Goal: Task Accomplishment & Management: Complete application form

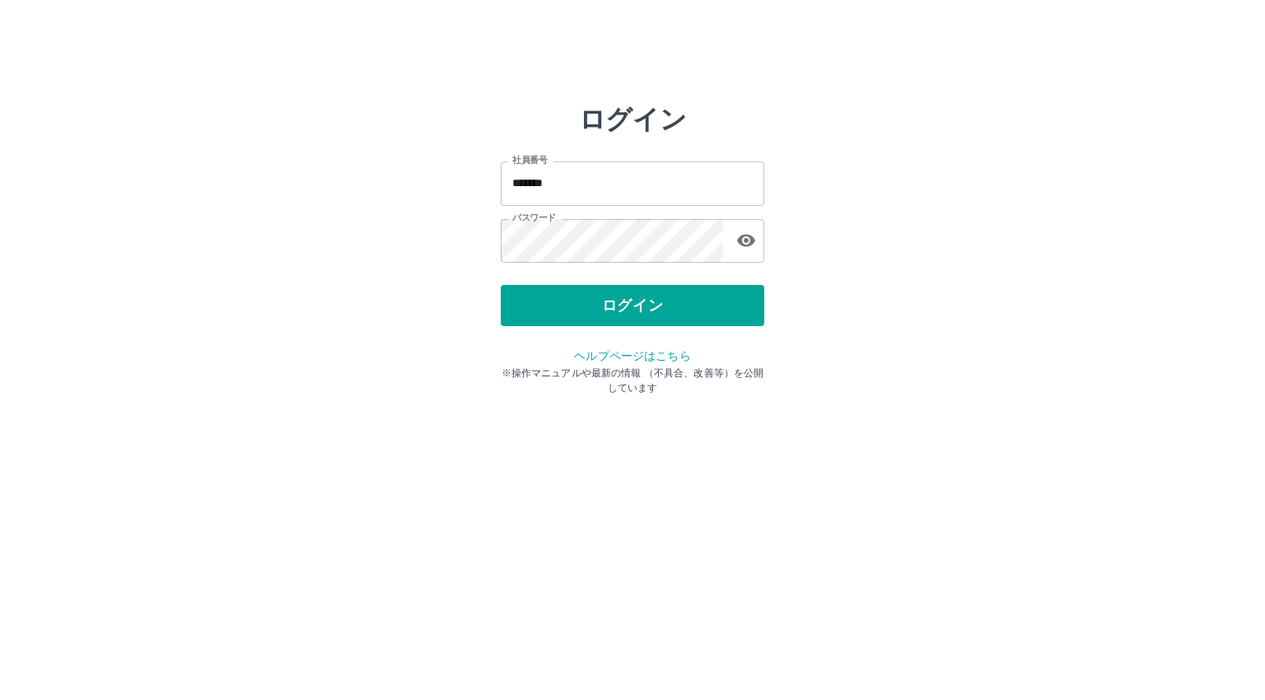
click at [543, 304] on div "ログイン" at bounding box center [633, 305] width 264 height 41
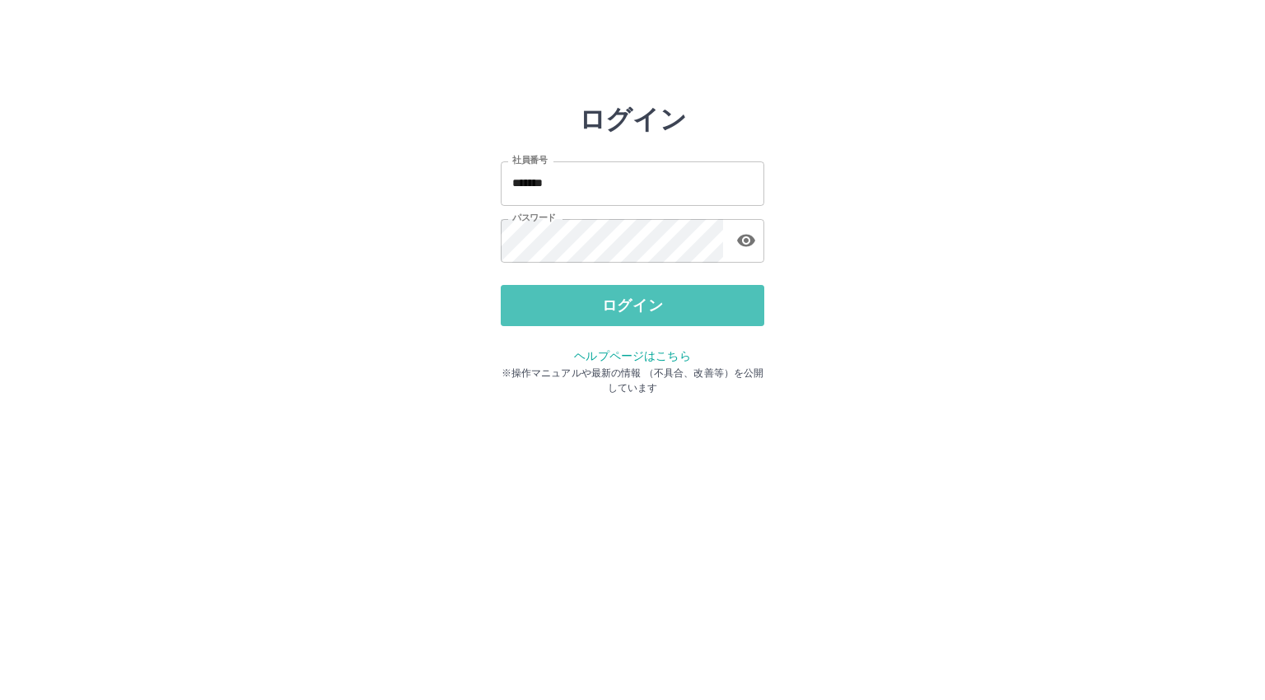
click at [543, 304] on button "ログイン" at bounding box center [633, 305] width 264 height 41
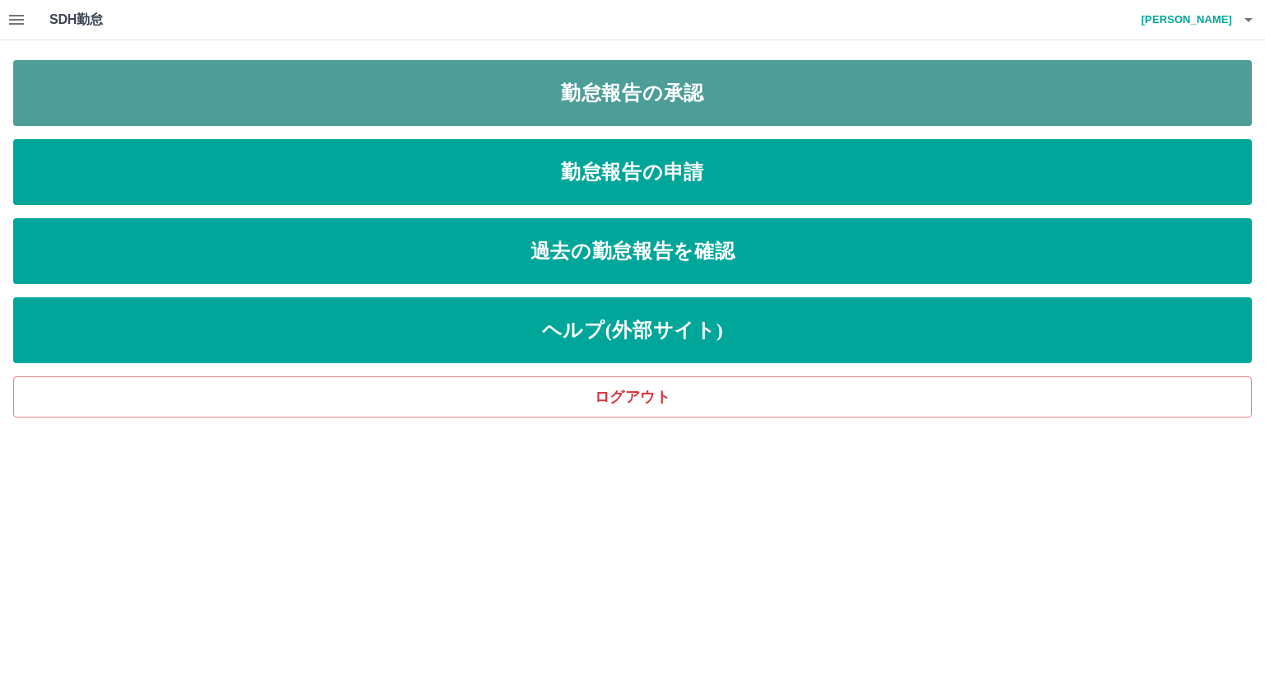
click at [552, 107] on link "勤怠報告の承認" at bounding box center [632, 93] width 1239 height 66
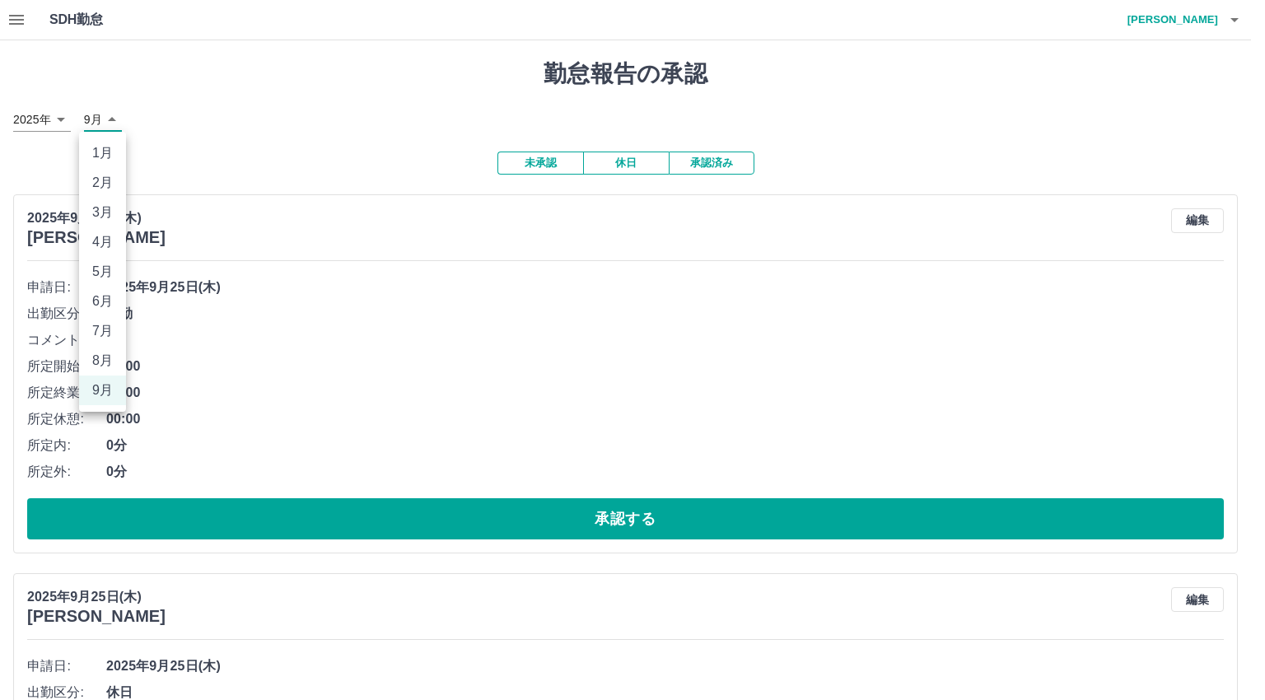
click at [113, 357] on li "8月" at bounding box center [102, 361] width 47 height 30
type input "*"
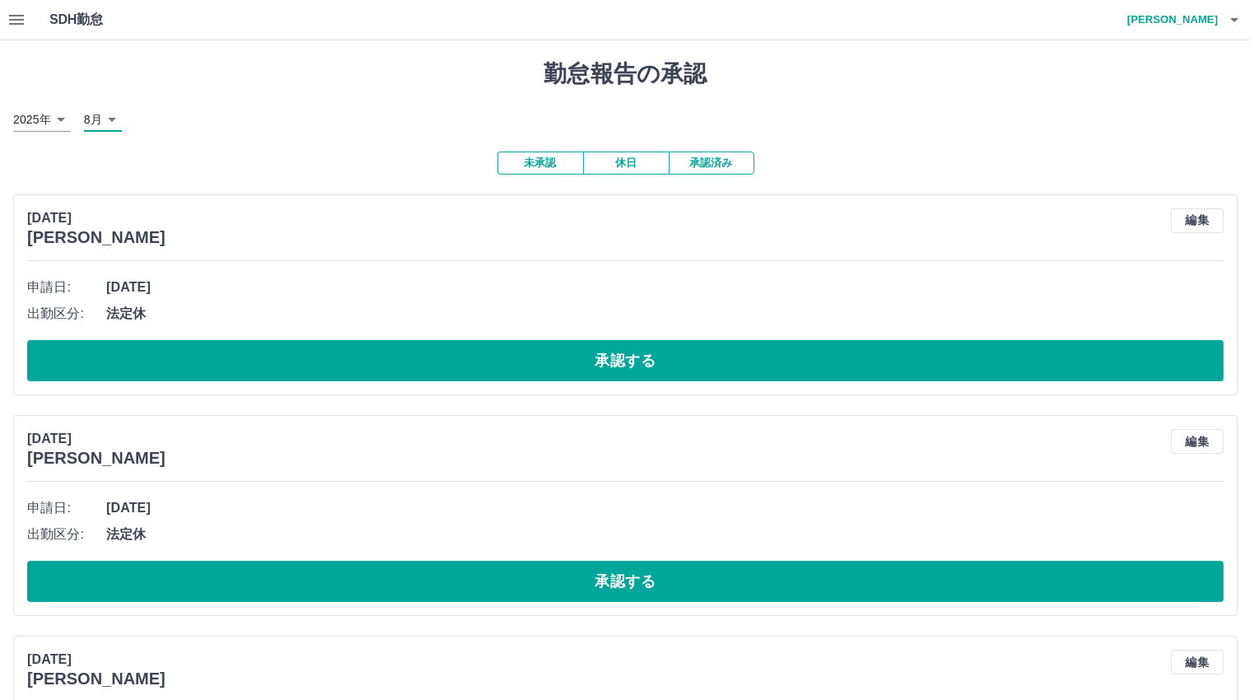
click at [703, 161] on button "承認済み" at bounding box center [712, 163] width 86 height 23
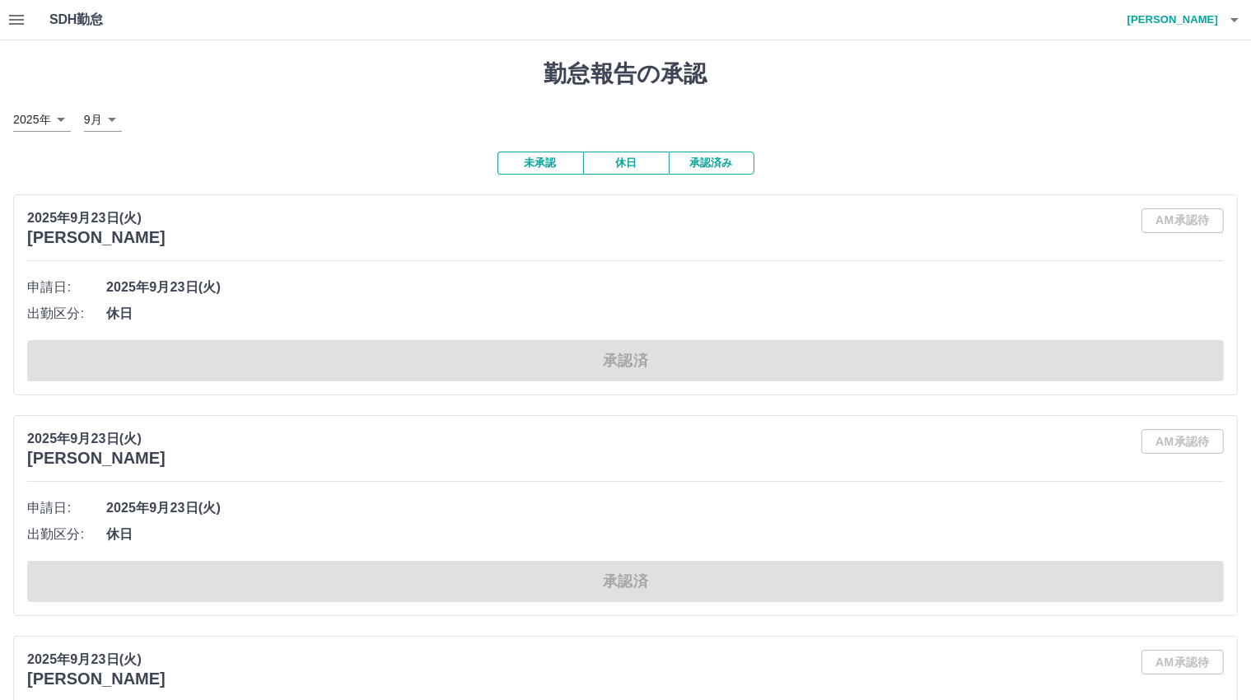
click at [21, 24] on icon "button" at bounding box center [16, 20] width 15 height 10
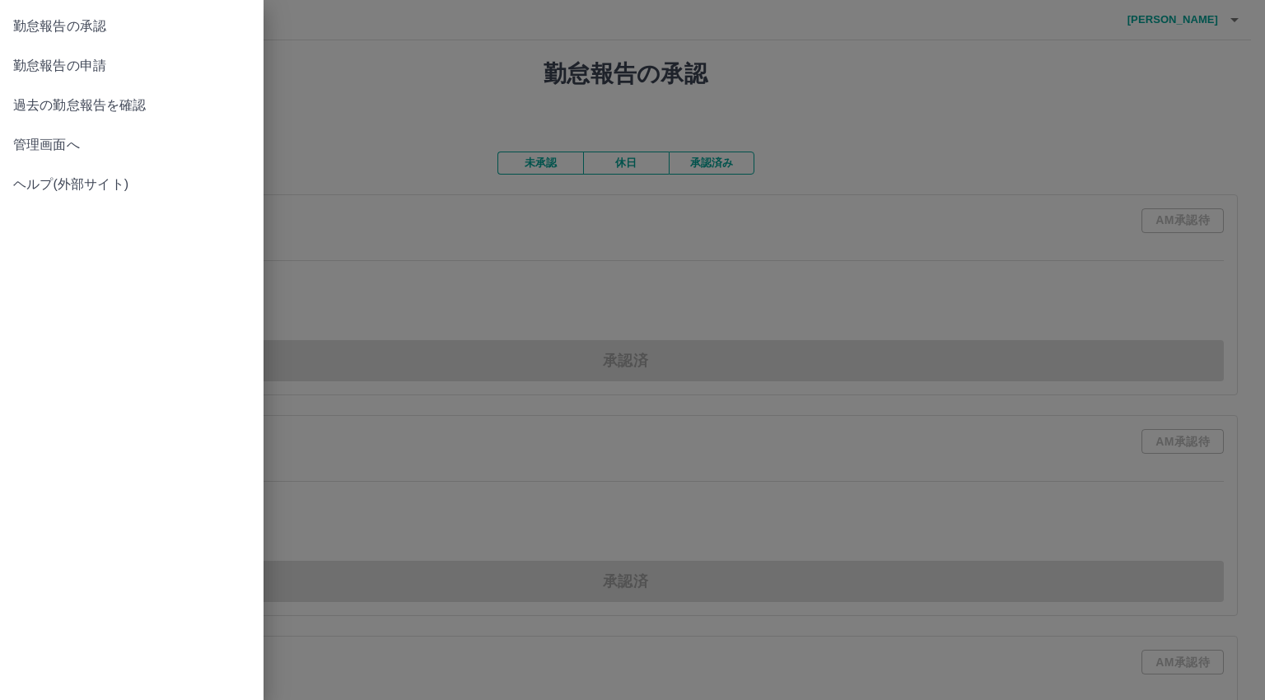
click at [128, 138] on span "管理画面へ" at bounding box center [131, 145] width 237 height 20
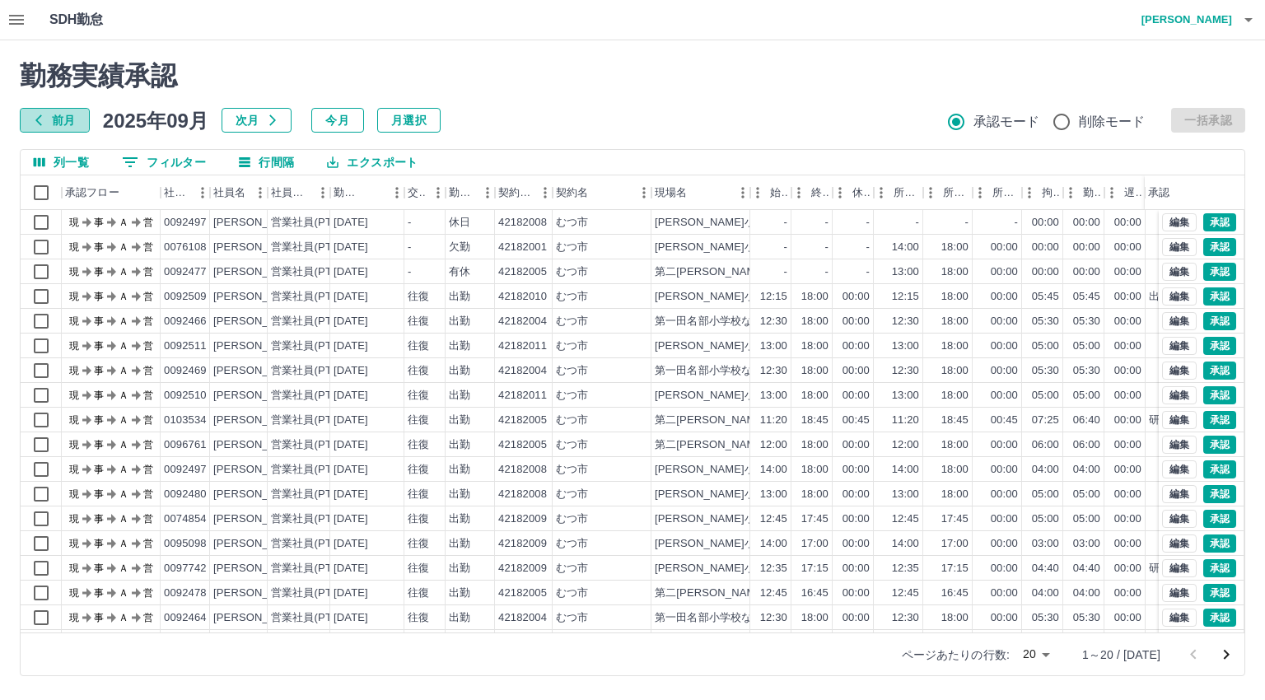
click at [37, 119] on icon "button" at bounding box center [38, 120] width 13 height 13
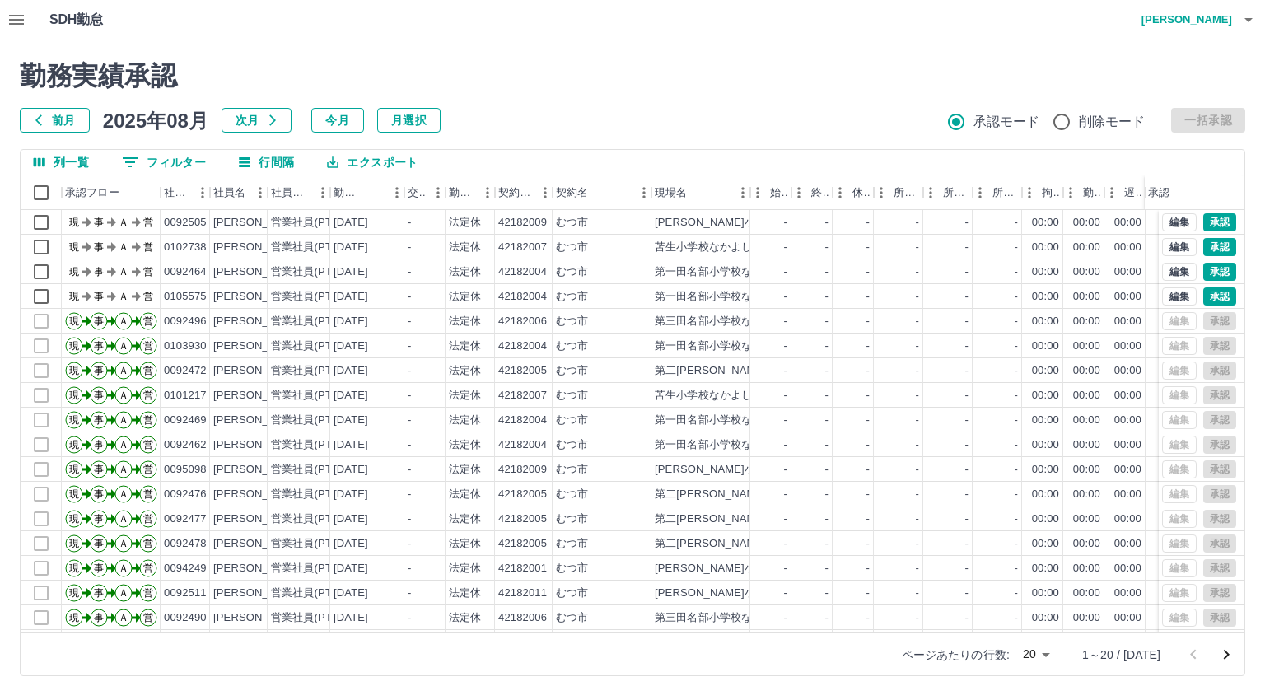
click at [1059, 656] on body "SDH勤怠 畑中　真紀子 勤務実績承認 前月 2025年08月 次月 今月 月選択 承認モード 削除モード 一括承認 列一覧 0 フィルター 行間隔 エクスポ…" at bounding box center [632, 348] width 1265 height 696
drag, startPoint x: 1235, startPoint y: 535, endPoint x: 1235, endPoint y: 548, distance: 12.4
click at [1235, 548] on div at bounding box center [632, 350] width 1265 height 700
click at [1225, 657] on icon "次のページへ" at bounding box center [1227, 655] width 6 height 10
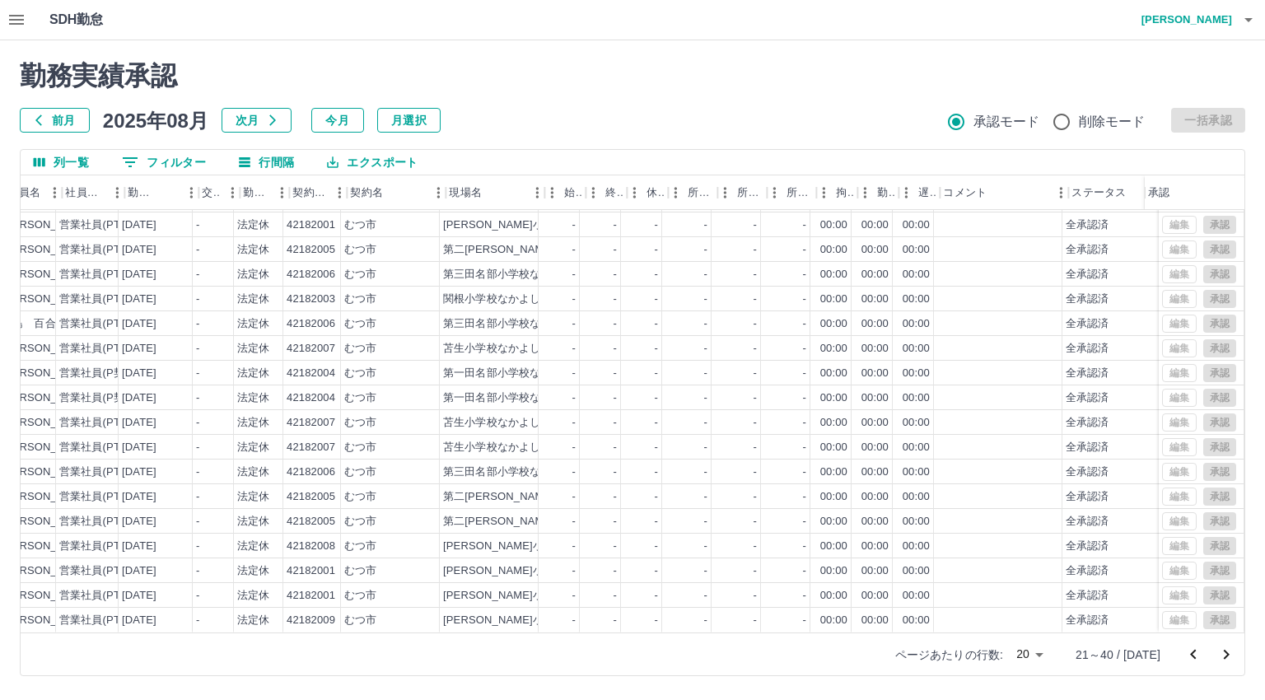
scroll to position [85, 227]
click at [1195, 658] on icon "前のページへ" at bounding box center [1193, 654] width 6 height 10
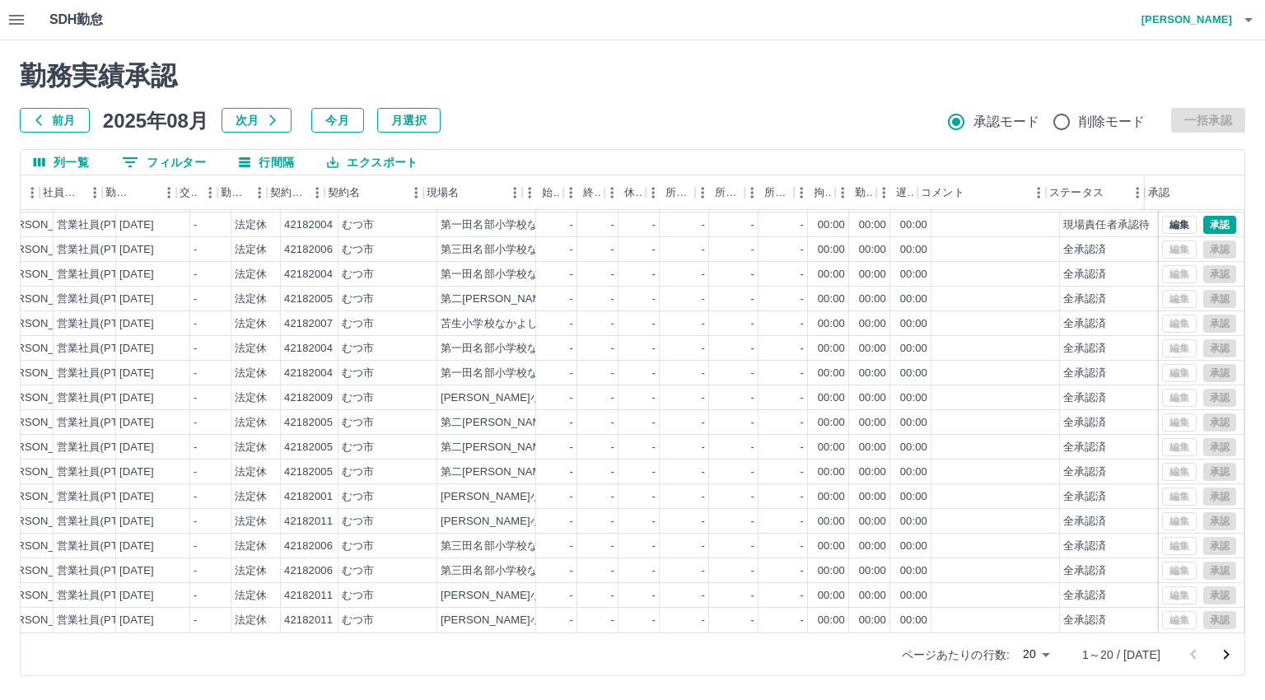
scroll to position [0, 227]
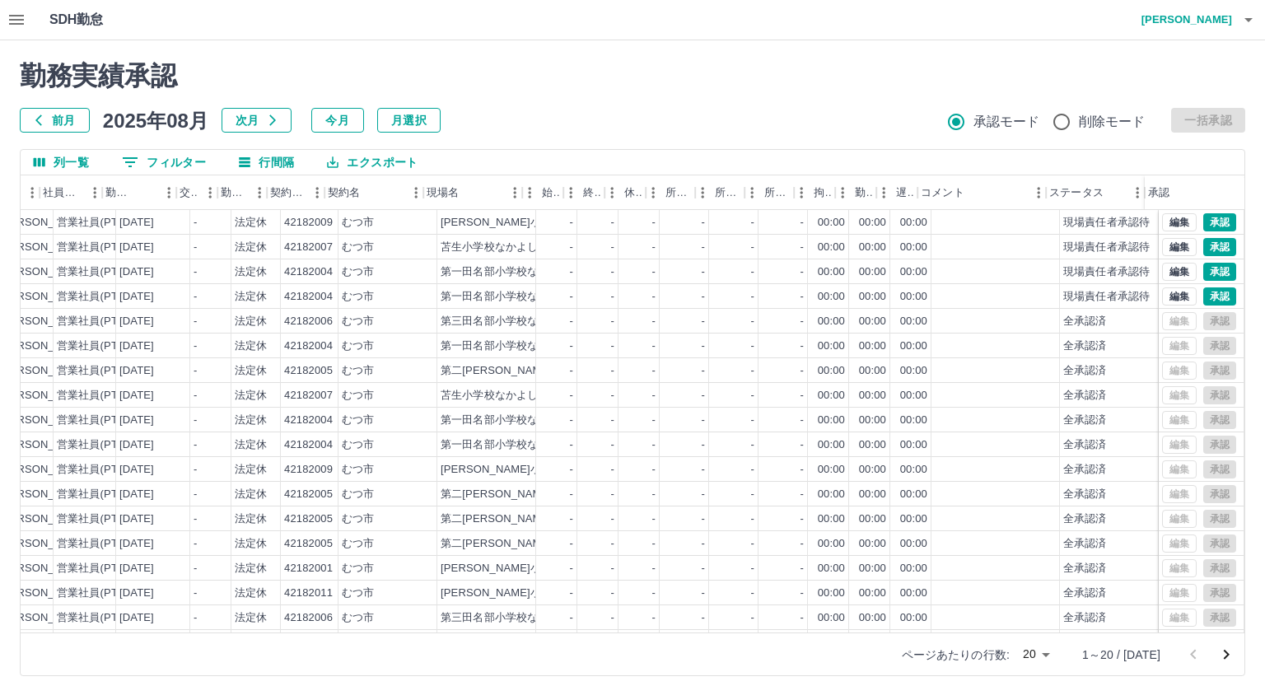
click at [1225, 653] on icon "次のページへ" at bounding box center [1226, 655] width 20 height 20
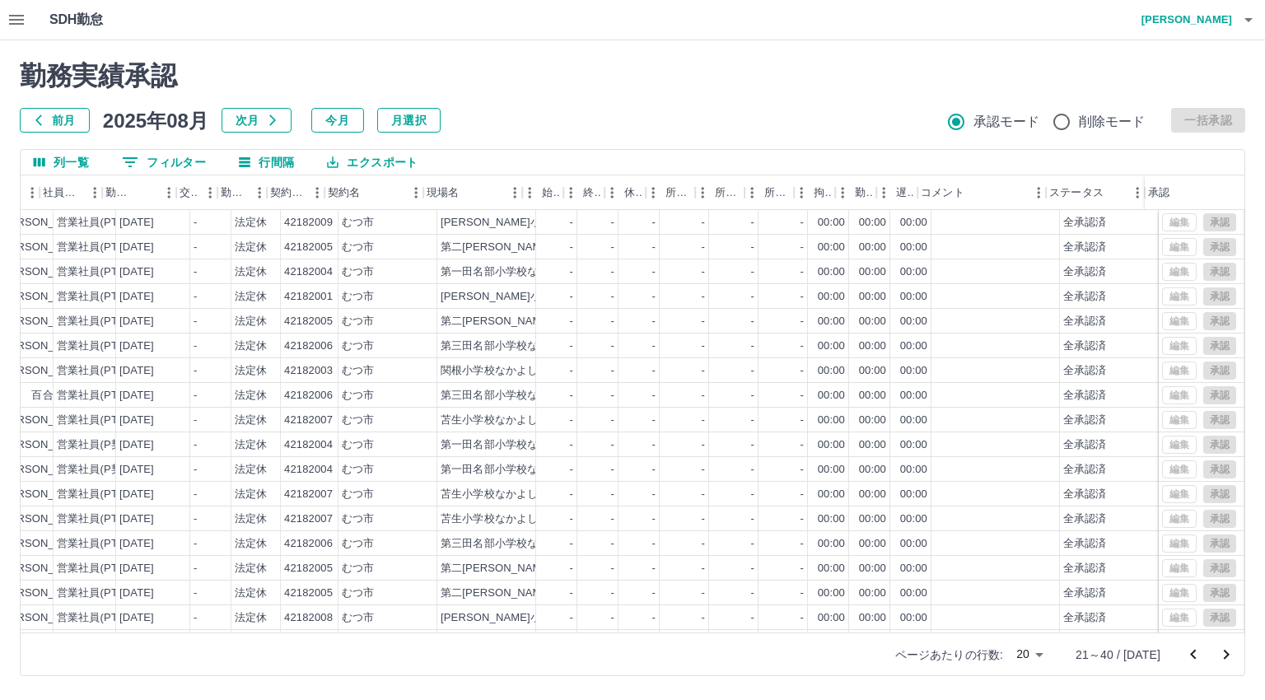
click at [1225, 653] on icon "次のページへ" at bounding box center [1226, 655] width 20 height 20
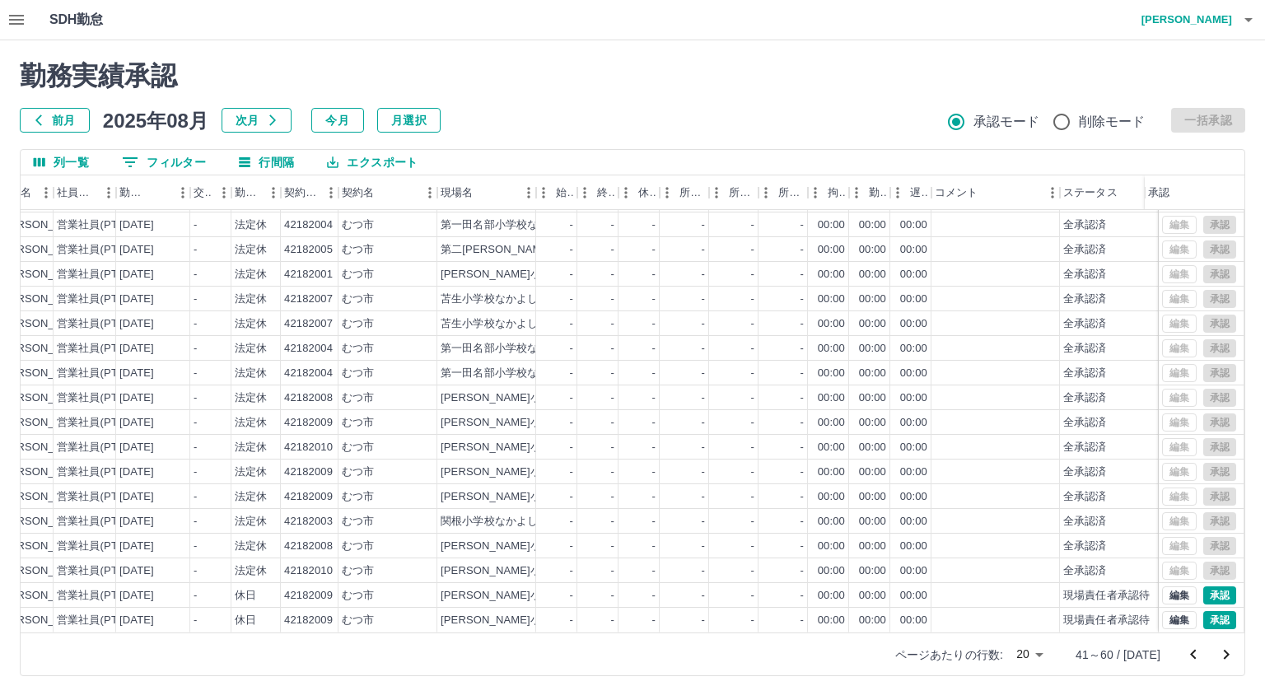
scroll to position [85, 214]
click at [1225, 654] on icon "次のページへ" at bounding box center [1226, 655] width 20 height 20
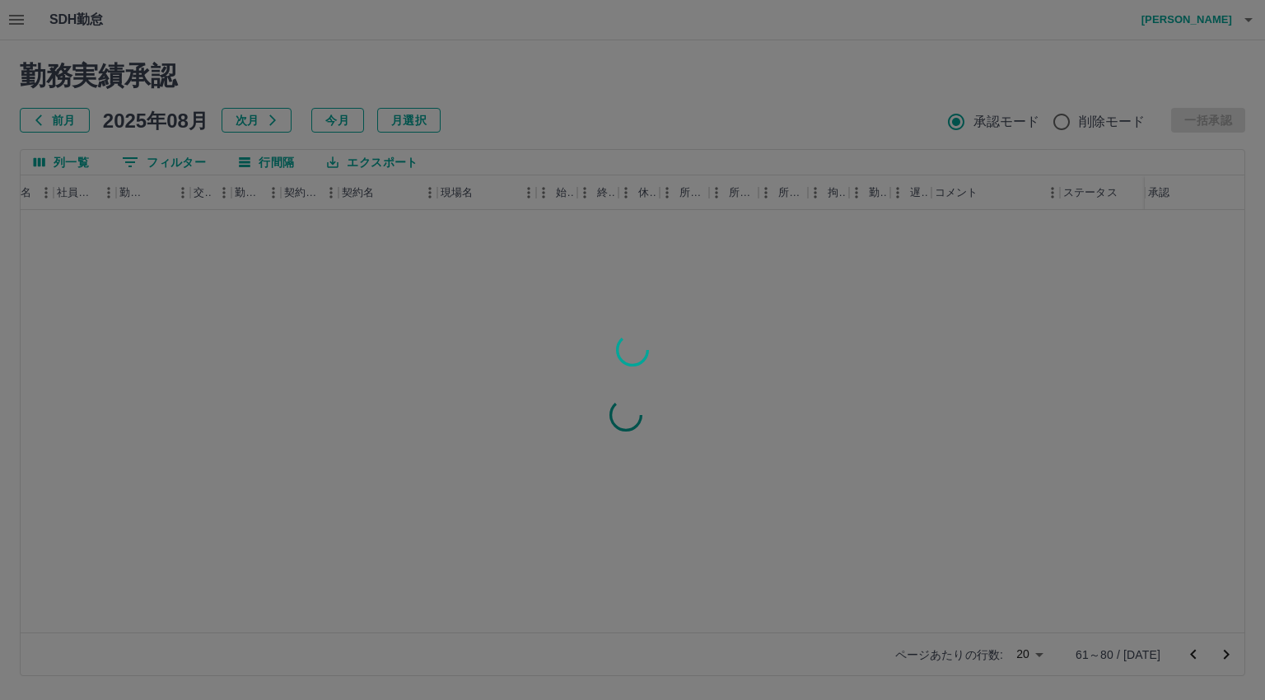
scroll to position [0, 214]
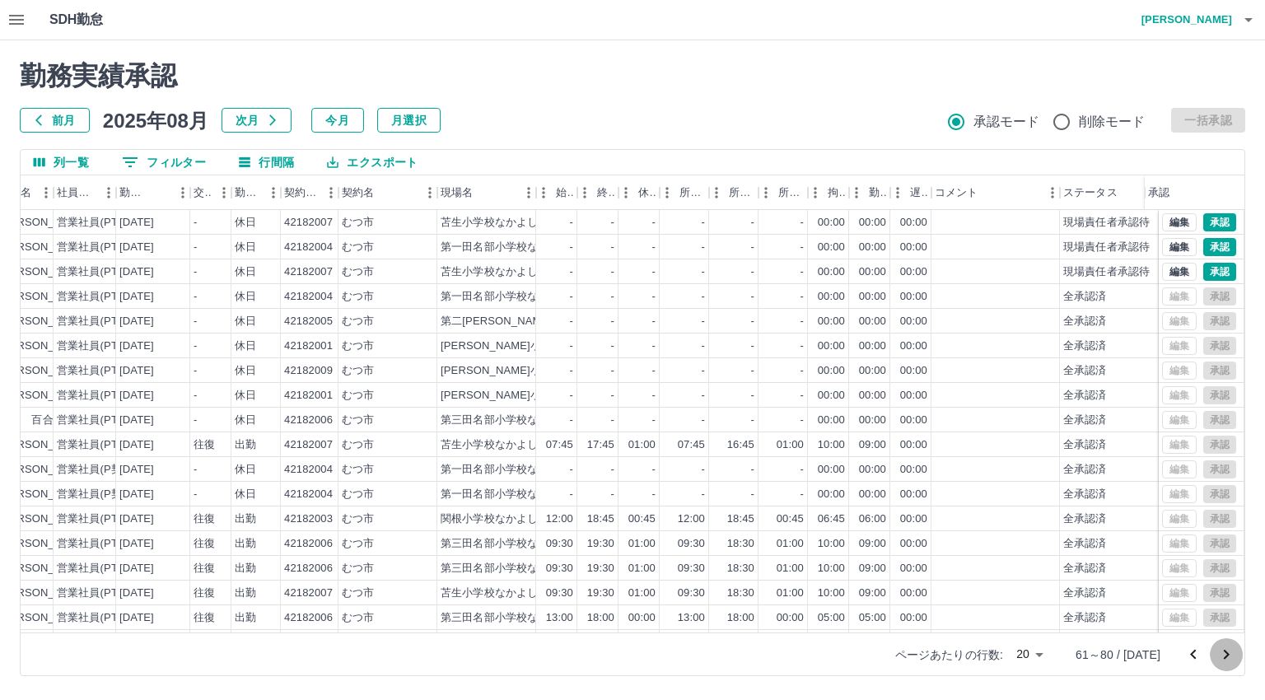
click at [1222, 656] on icon "次のページへ" at bounding box center [1226, 655] width 20 height 20
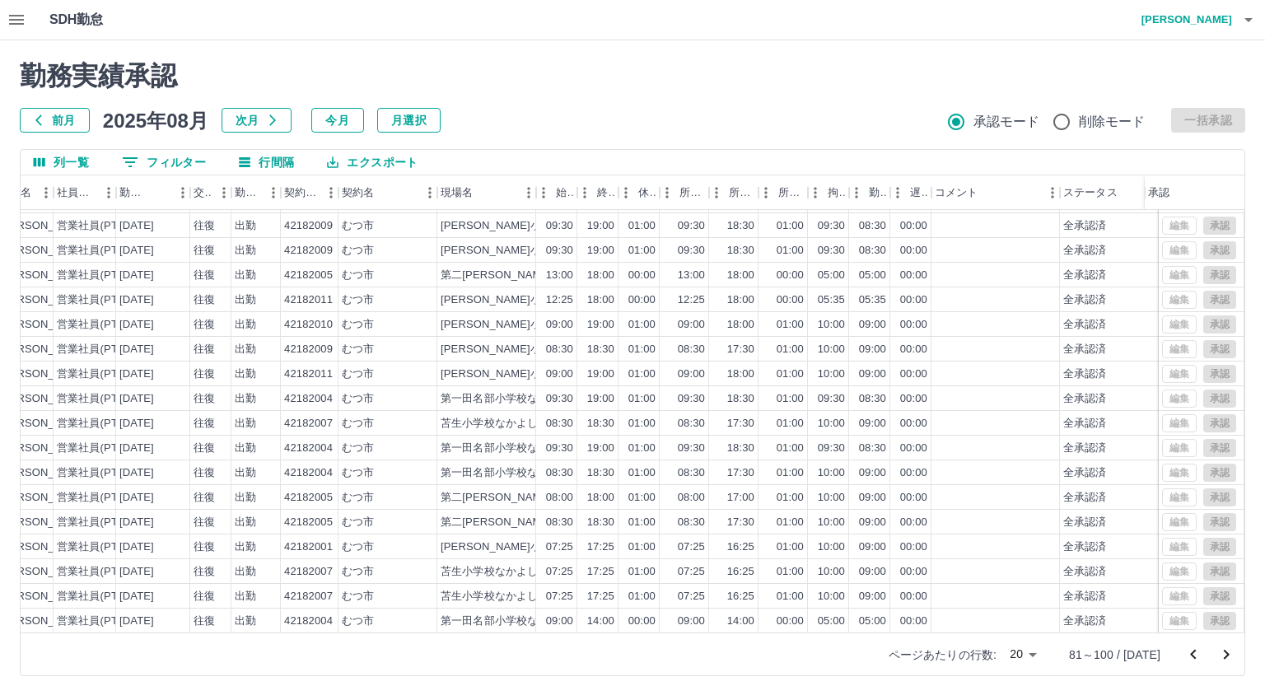
scroll to position [85, 214]
click at [1040, 655] on body "SDH勤怠 畑中　真紀子 勤務実績承認 前月 2025年08月 次月 今月 月選択 承認モード 削除モード 一括承認 列一覧 0 フィルター 行間隔 エクスポ…" at bounding box center [632, 348] width 1265 height 696
click at [1043, 575] on li "50" at bounding box center [1034, 577] width 56 height 30
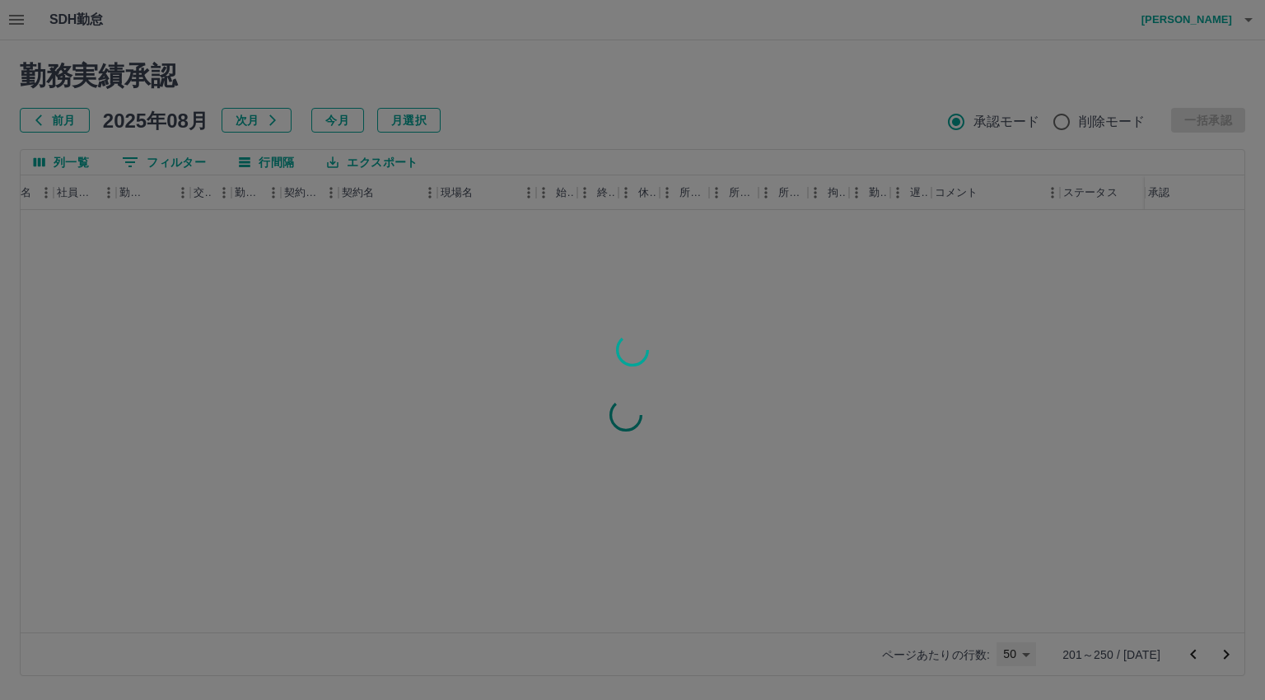
scroll to position [0, 214]
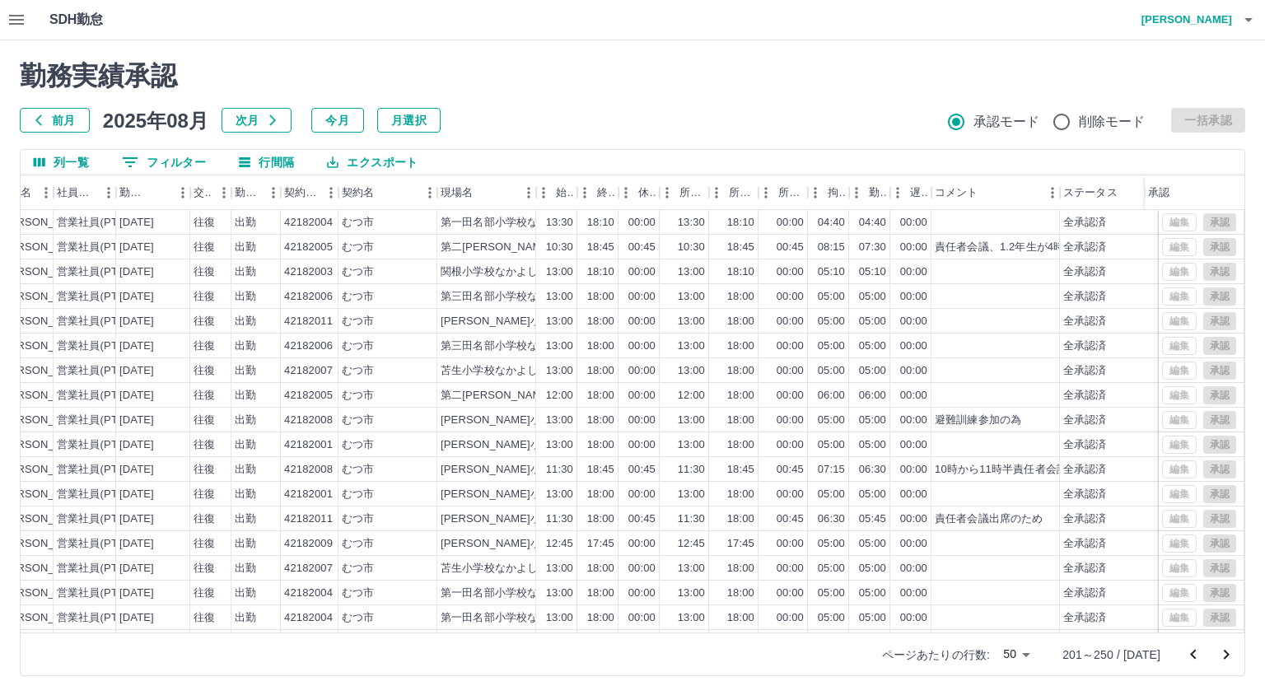
click at [1040, 656] on body "SDH勤怠 畑中　真紀子 勤務実績承認 前月 2025年08月 次月 今月 月選択 承認モード 削除モード 一括承認 列一覧 0 フィルター 行間隔 エクスポ…" at bounding box center [632, 348] width 1265 height 696
click at [1039, 609] on li "100" at bounding box center [1028, 606] width 56 height 30
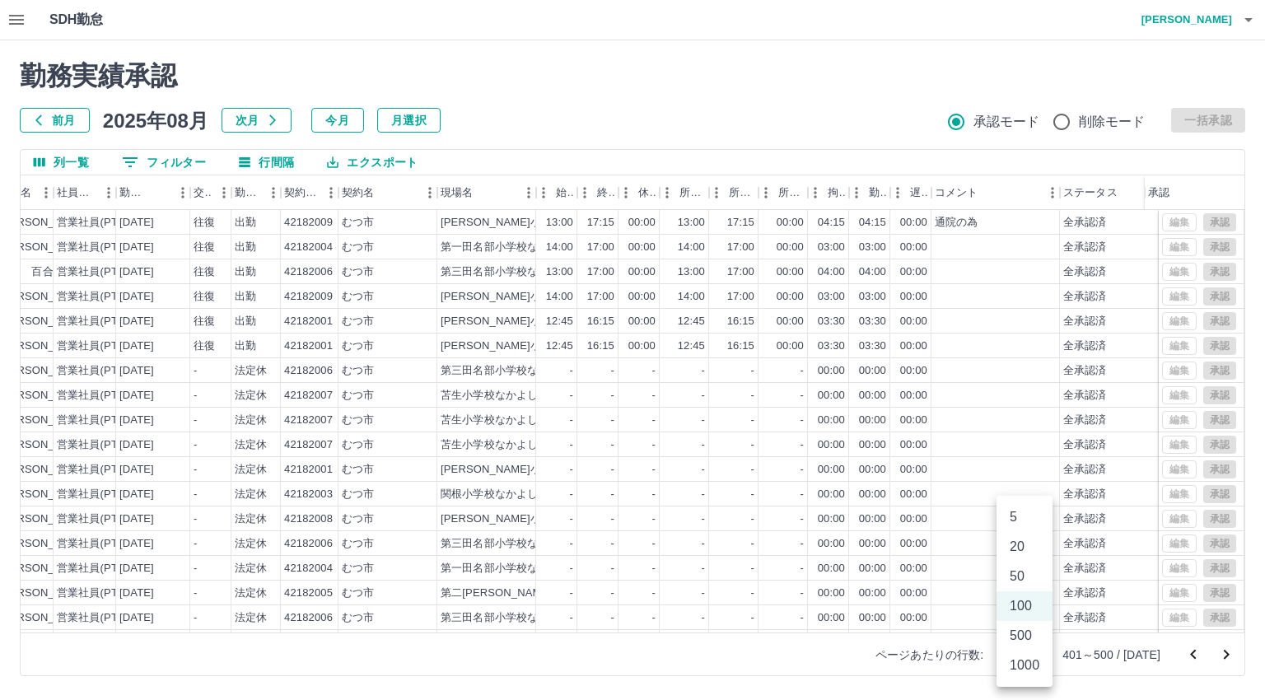
click at [1038, 652] on body "SDH勤怠 畑中　真紀子 勤務実績承認 前月 2025年08月 次月 今月 月選択 承認モード 削除モード 一括承認 列一覧 0 フィルター 行間隔 エクスポ…" at bounding box center [632, 348] width 1265 height 696
click at [1039, 630] on li "500" at bounding box center [1025, 636] width 56 height 30
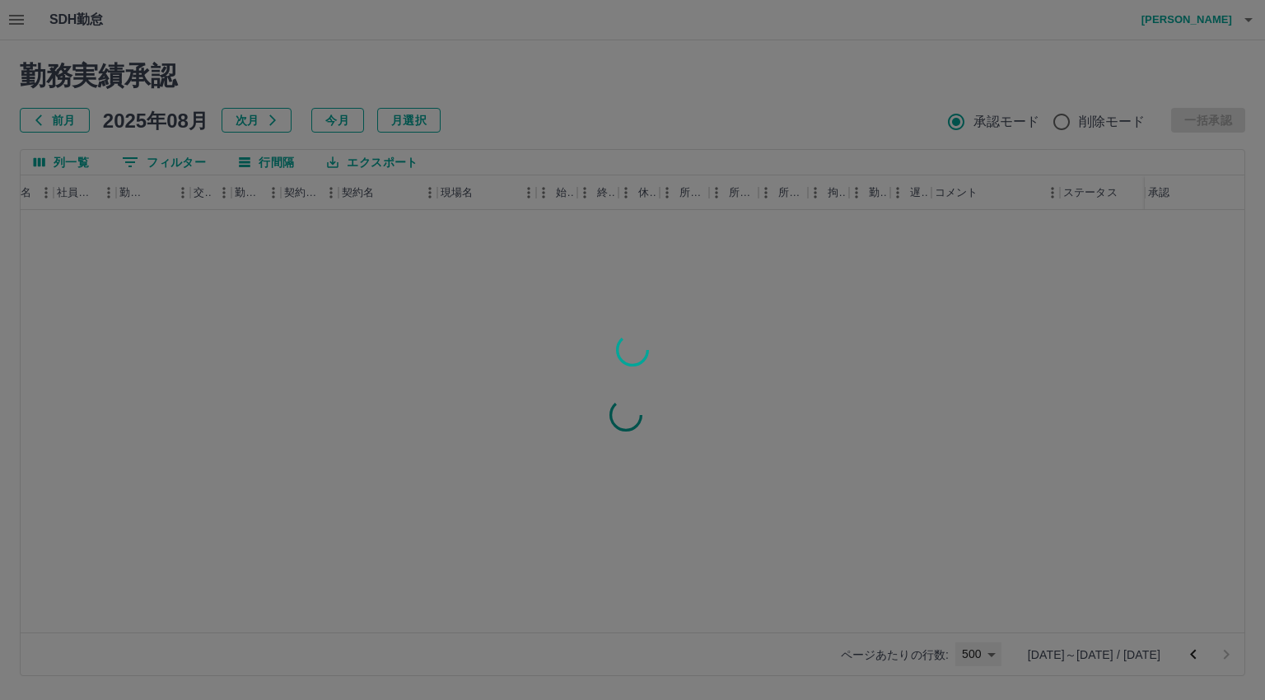
type input "***"
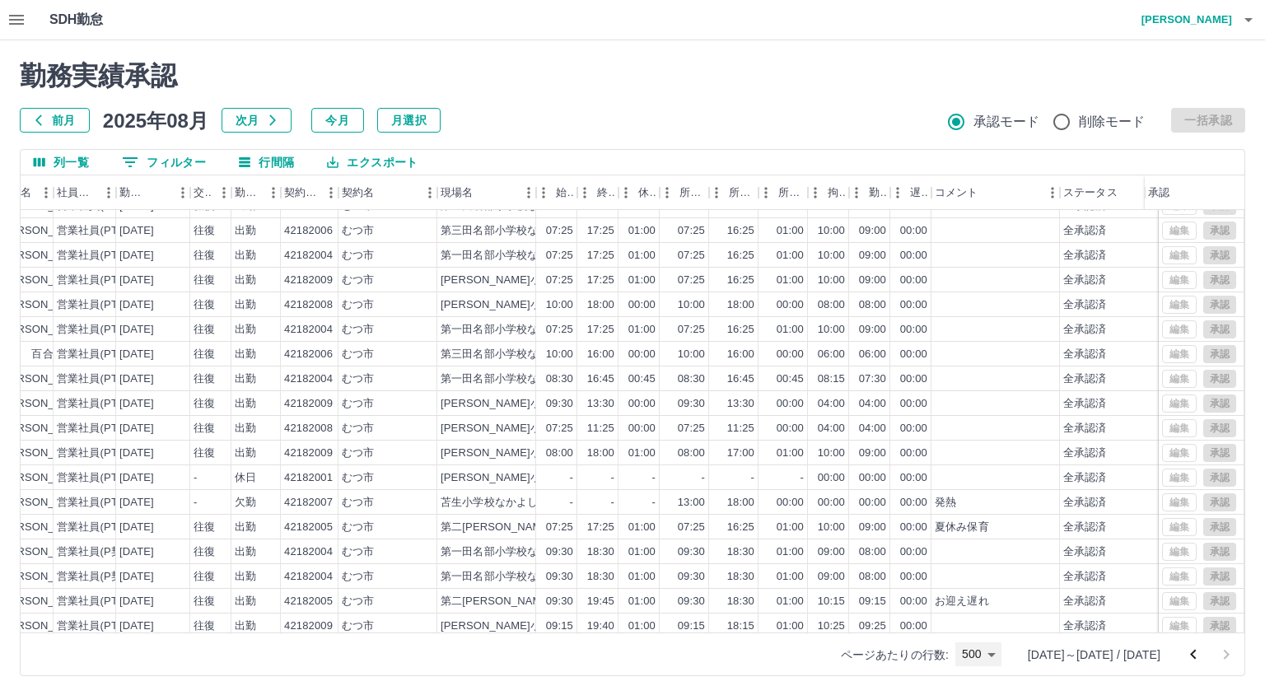
scroll to position [26, 214]
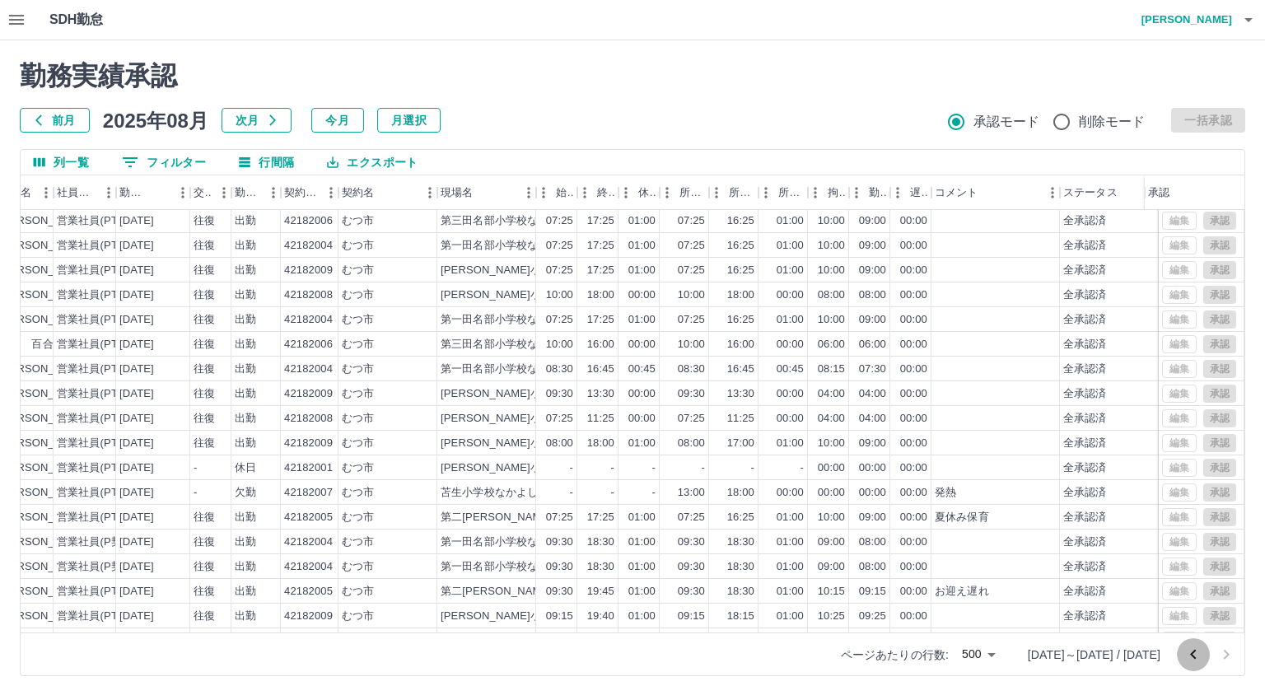
click at [1193, 653] on icon "前のページへ" at bounding box center [1193, 655] width 20 height 20
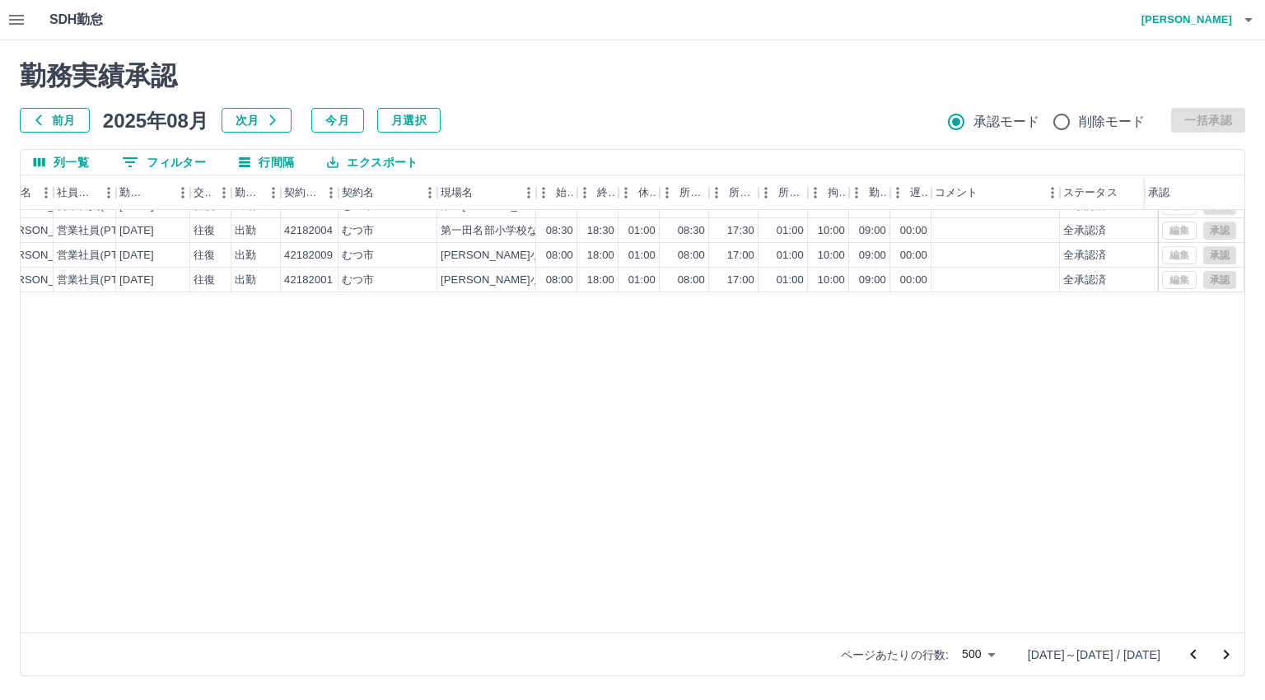
scroll to position [8647, 214]
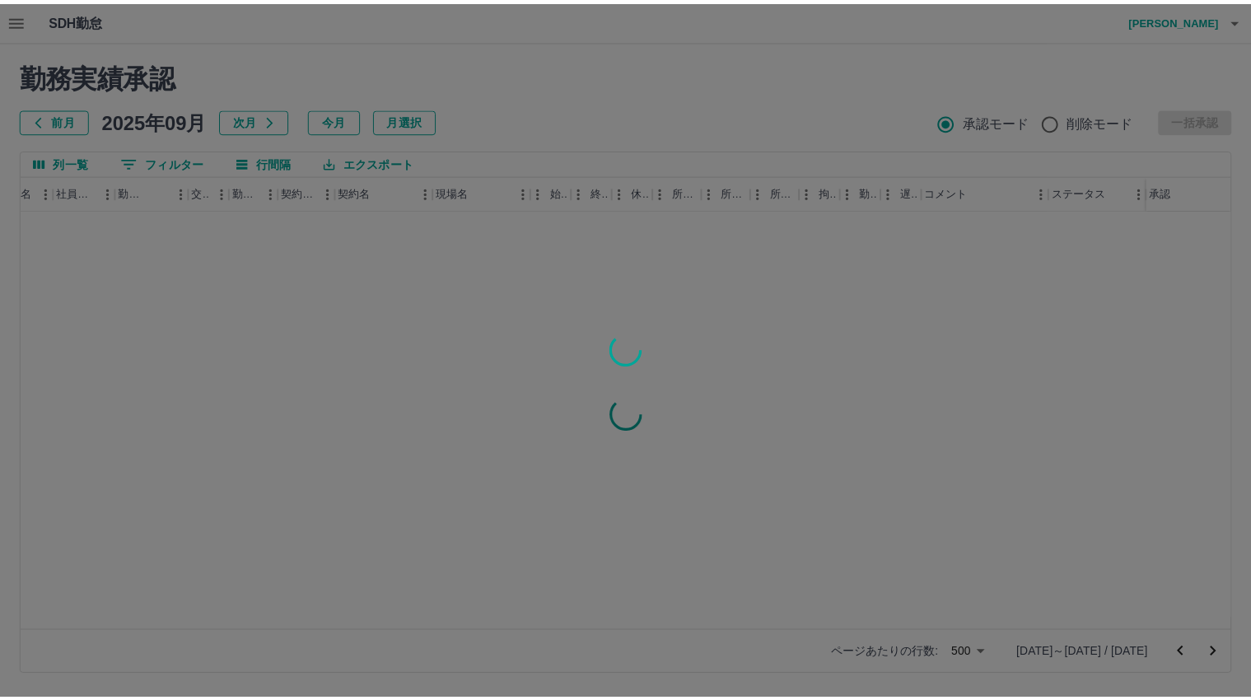
scroll to position [0, 214]
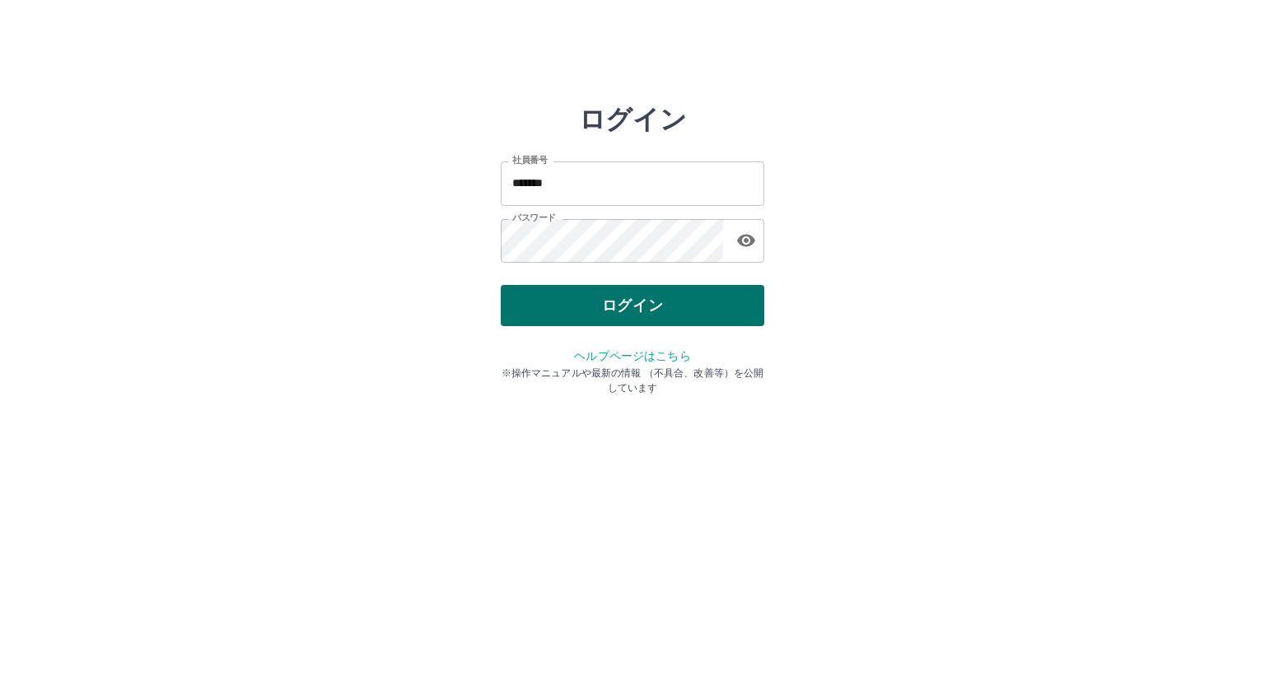
click at [614, 301] on button "ログイン" at bounding box center [633, 305] width 264 height 41
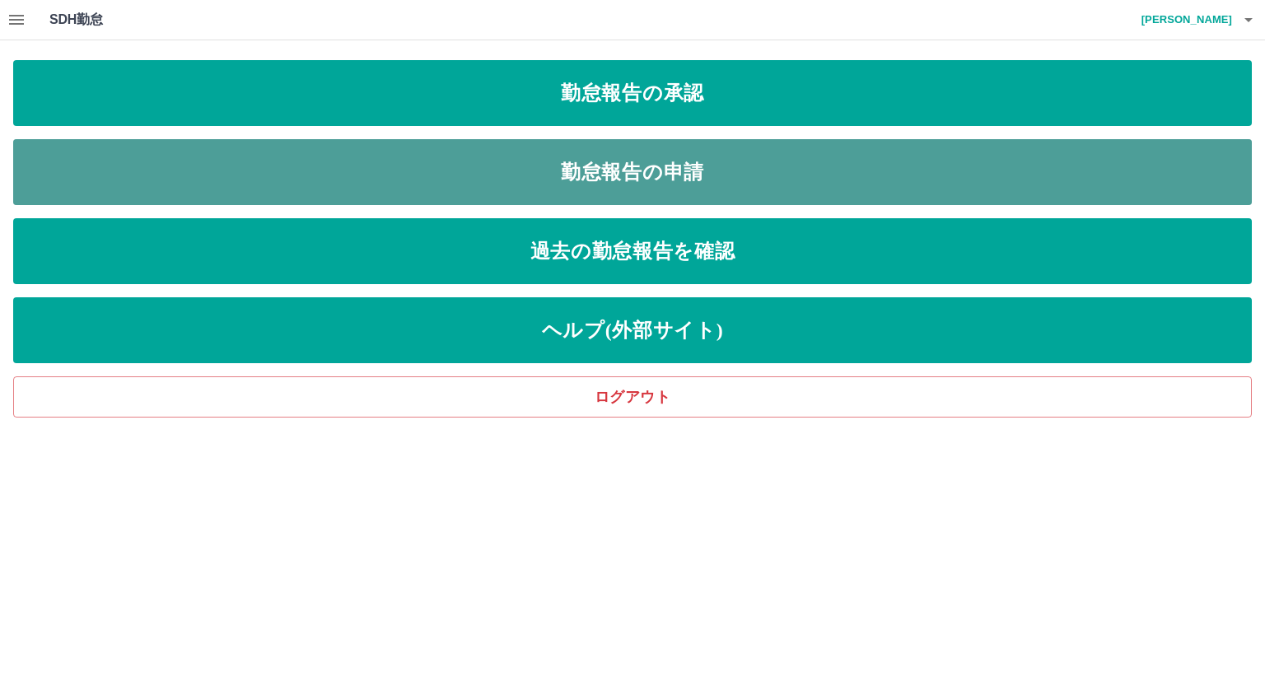
click at [709, 175] on link "勤怠報告の申請" at bounding box center [632, 172] width 1239 height 66
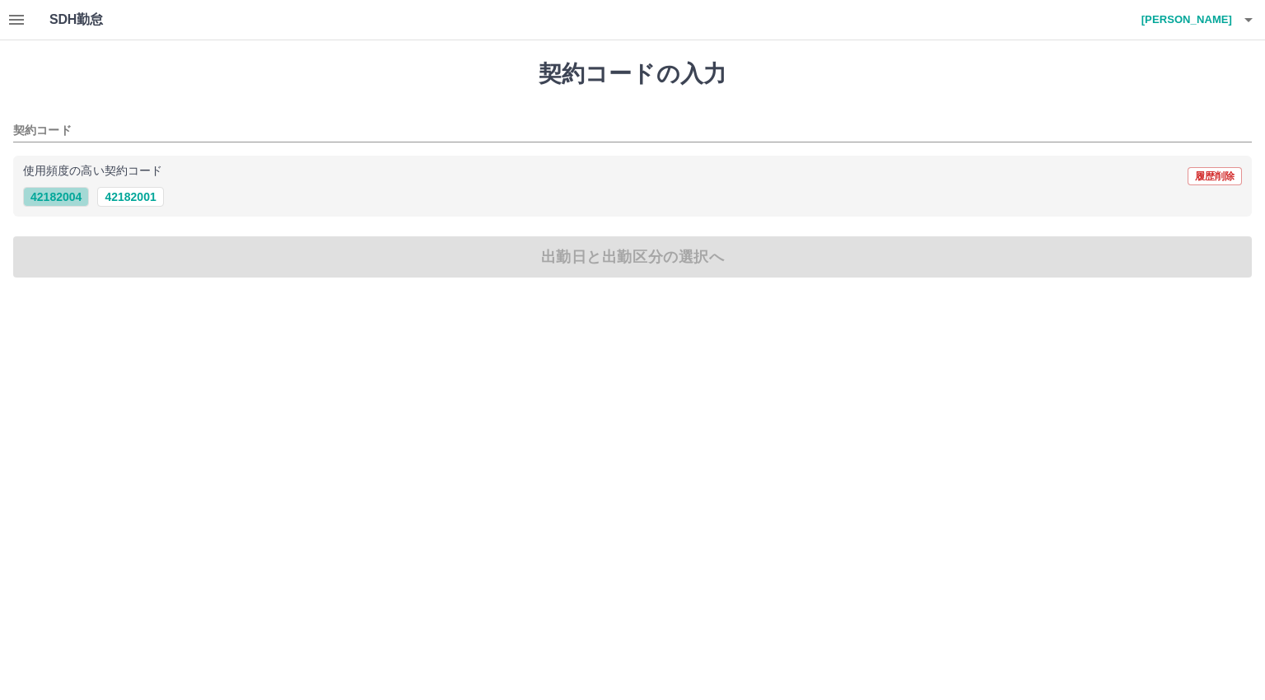
click at [64, 198] on button "42182004" at bounding box center [56, 197] width 66 height 20
type input "********"
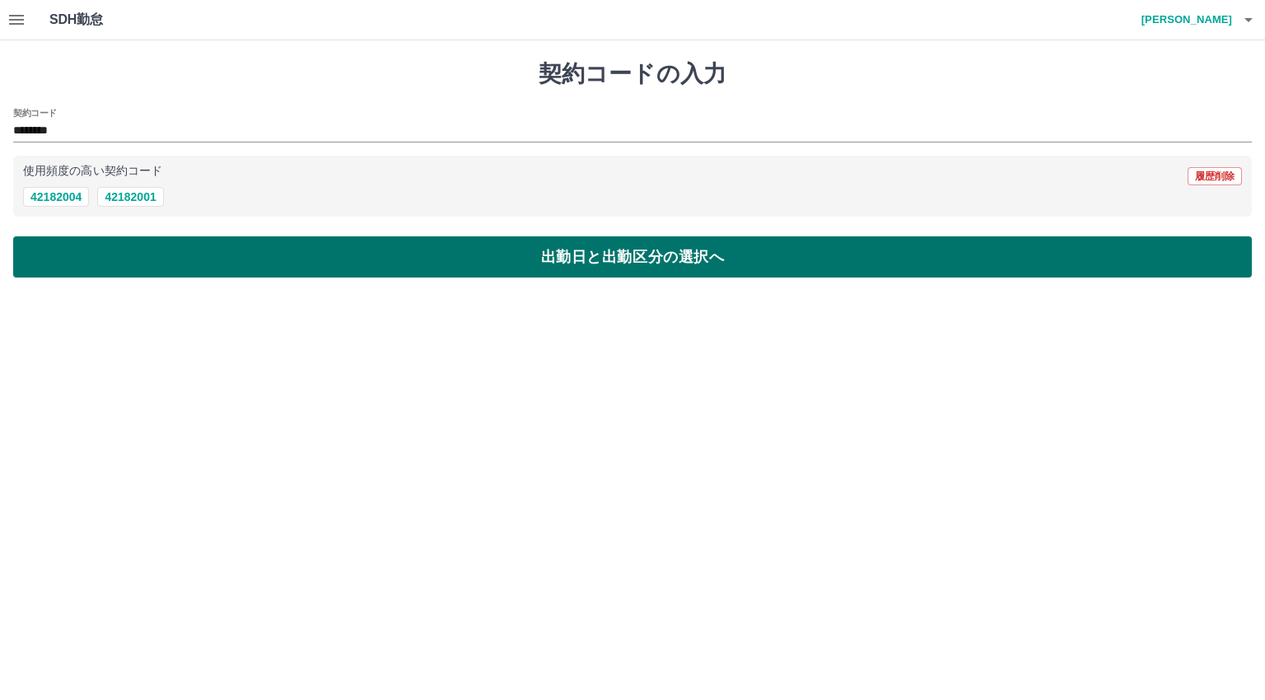
click at [83, 251] on button "出勤日と出勤区分の選択へ" at bounding box center [632, 256] width 1239 height 41
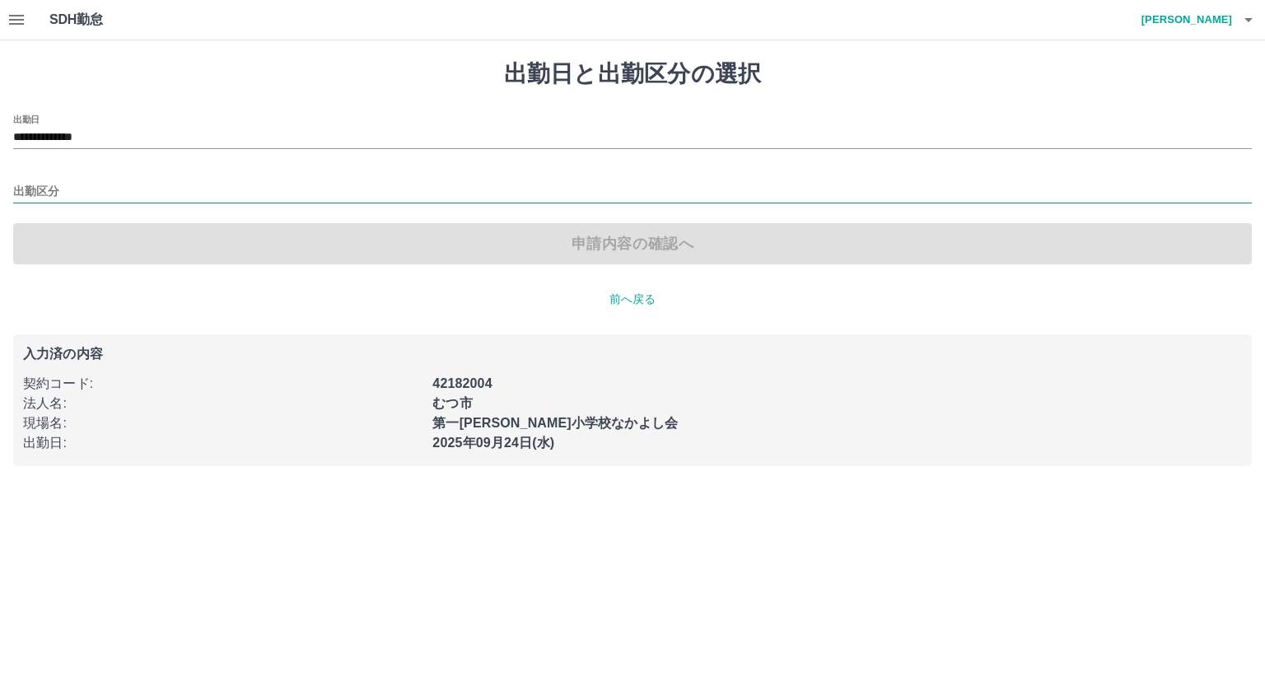
click at [60, 193] on input "出勤区分" at bounding box center [632, 192] width 1239 height 21
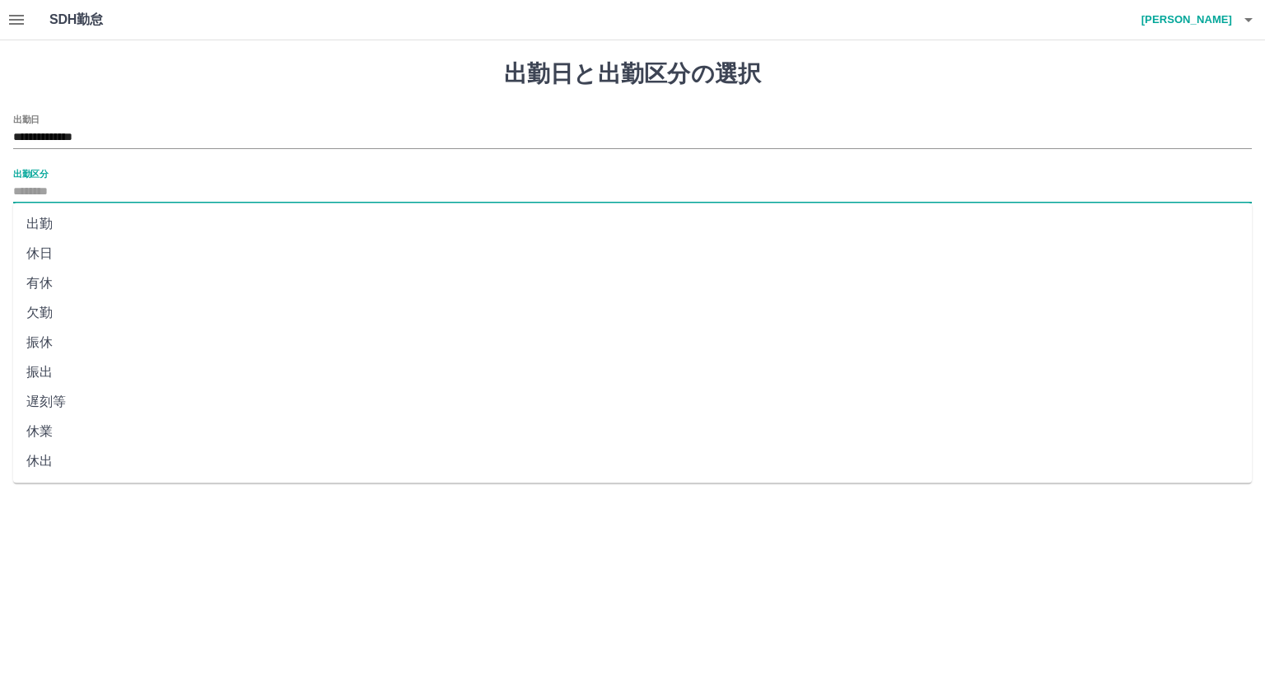
click at [52, 223] on li "出勤" at bounding box center [632, 224] width 1239 height 30
type input "**"
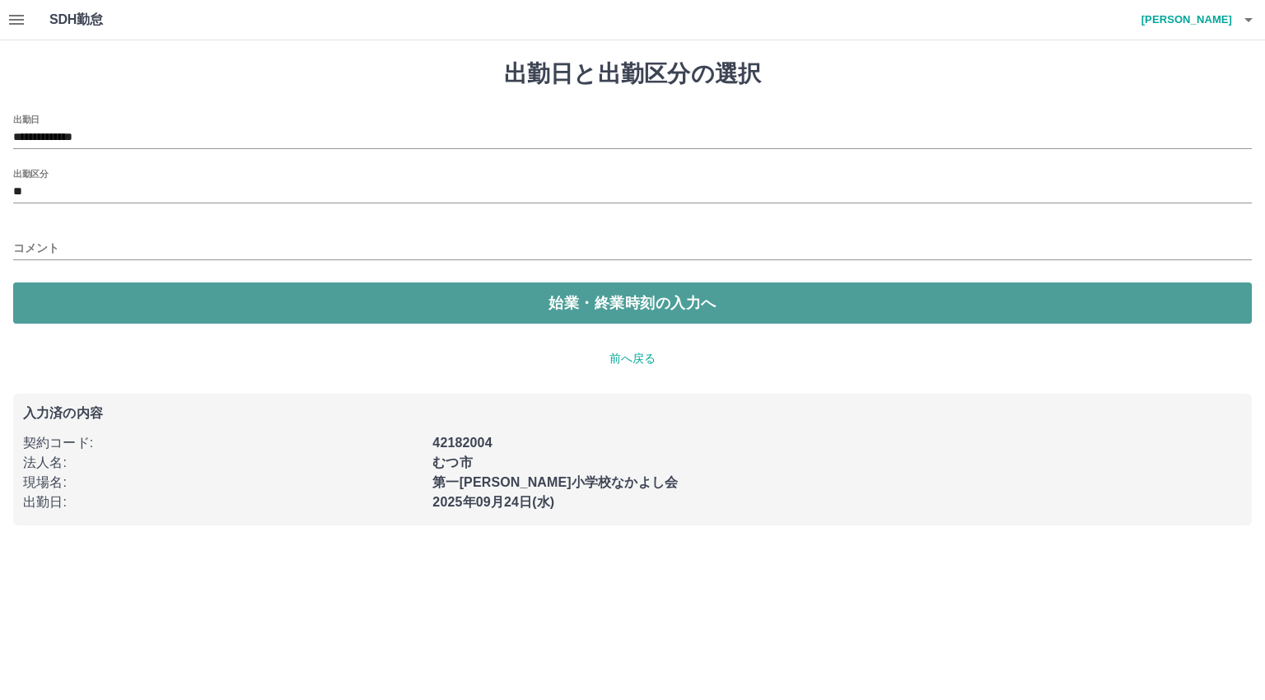
click at [68, 296] on button "始業・終業時刻の入力へ" at bounding box center [632, 302] width 1239 height 41
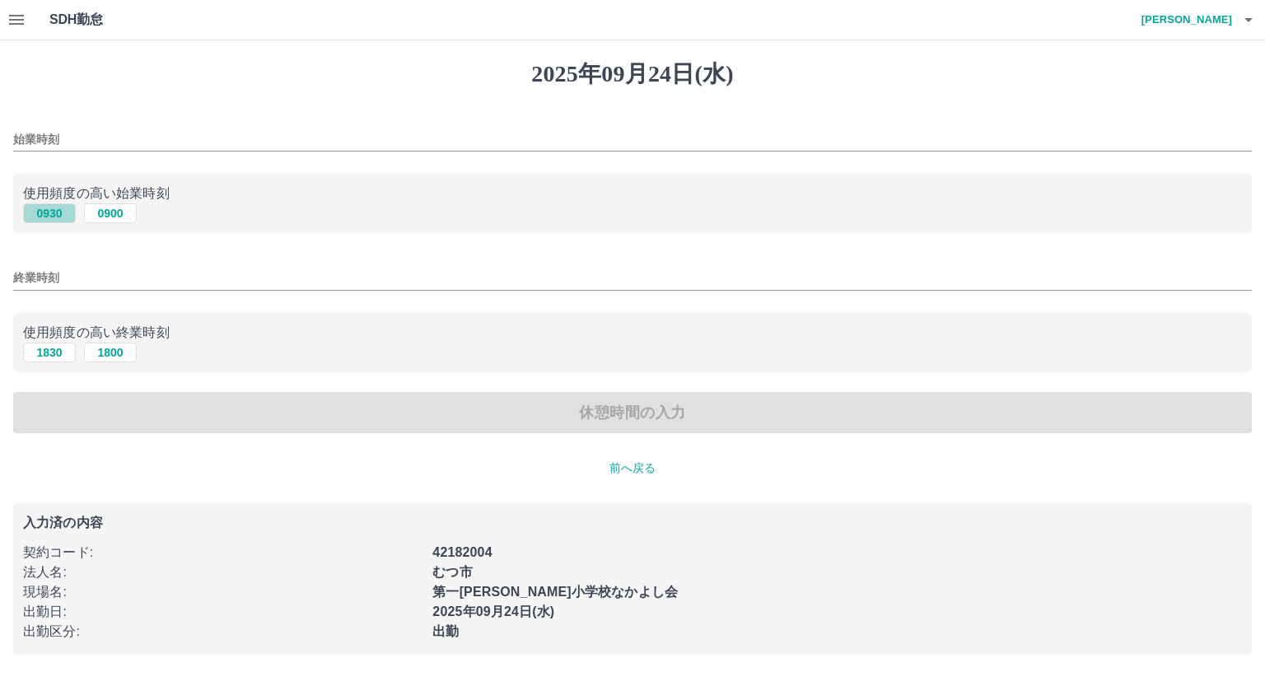
click at [53, 216] on button "0930" at bounding box center [49, 213] width 53 height 20
type input "****"
click at [47, 352] on button "1830" at bounding box center [49, 353] width 53 height 20
type input "****"
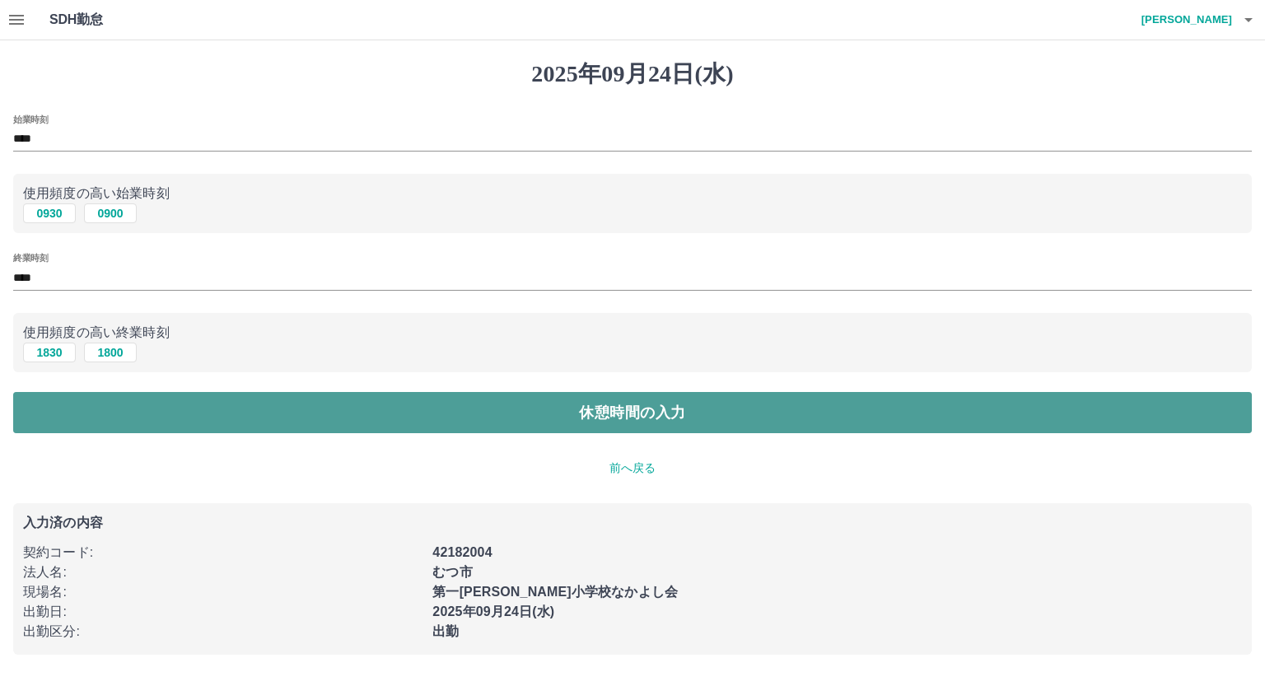
click at [88, 421] on button "休憩時間の入力" at bounding box center [632, 412] width 1239 height 41
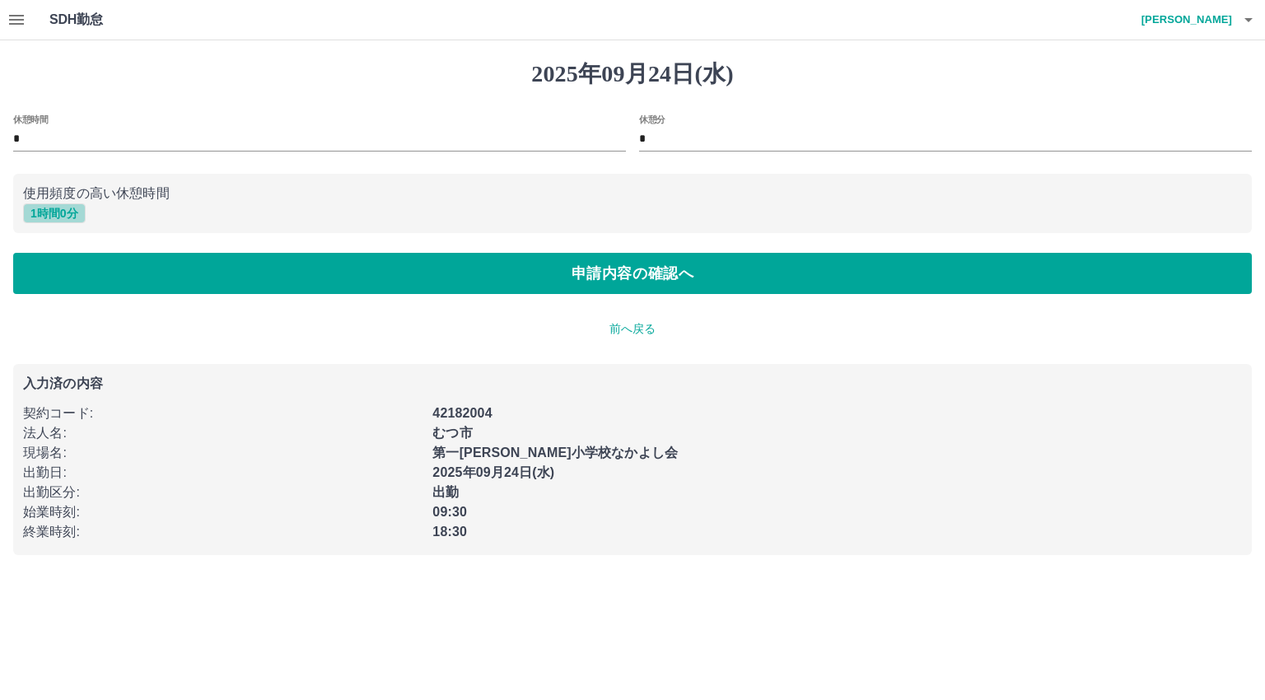
click at [69, 215] on button "1 時間 0 分" at bounding box center [54, 213] width 63 height 20
type input "*"
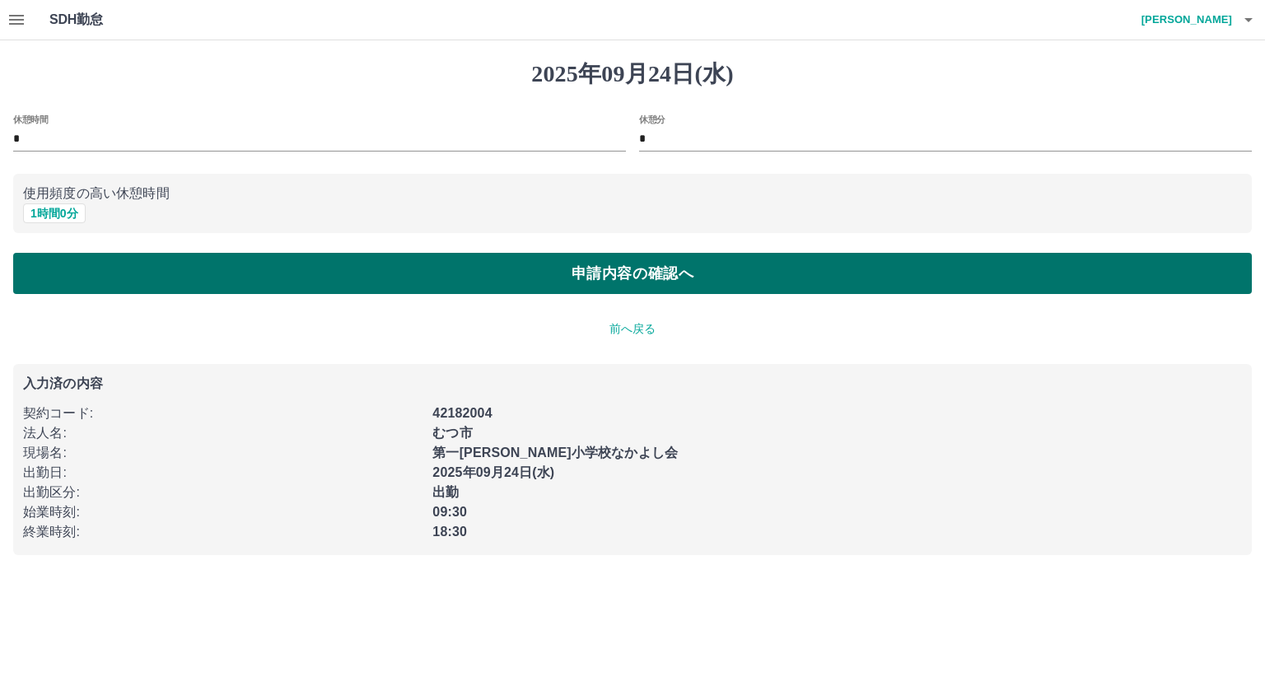
click at [69, 270] on button "申請内容の確認へ" at bounding box center [632, 273] width 1239 height 41
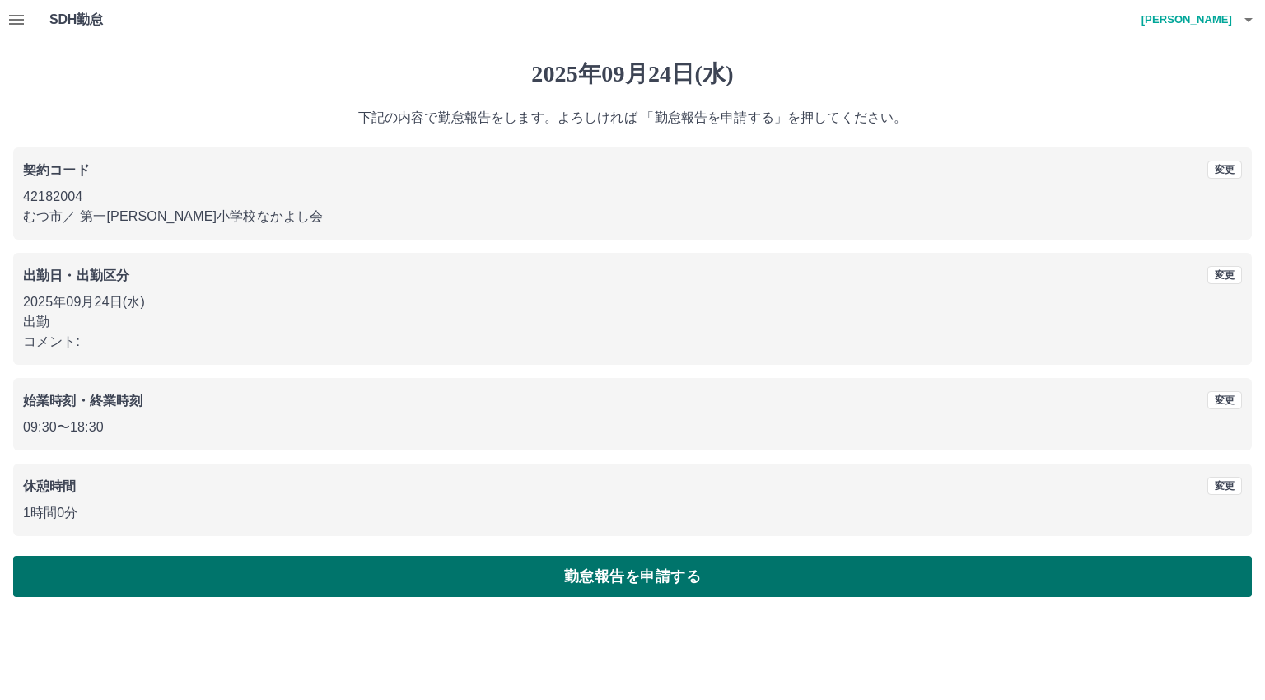
click at [168, 582] on button "勤怠報告を申請する" at bounding box center [632, 576] width 1239 height 41
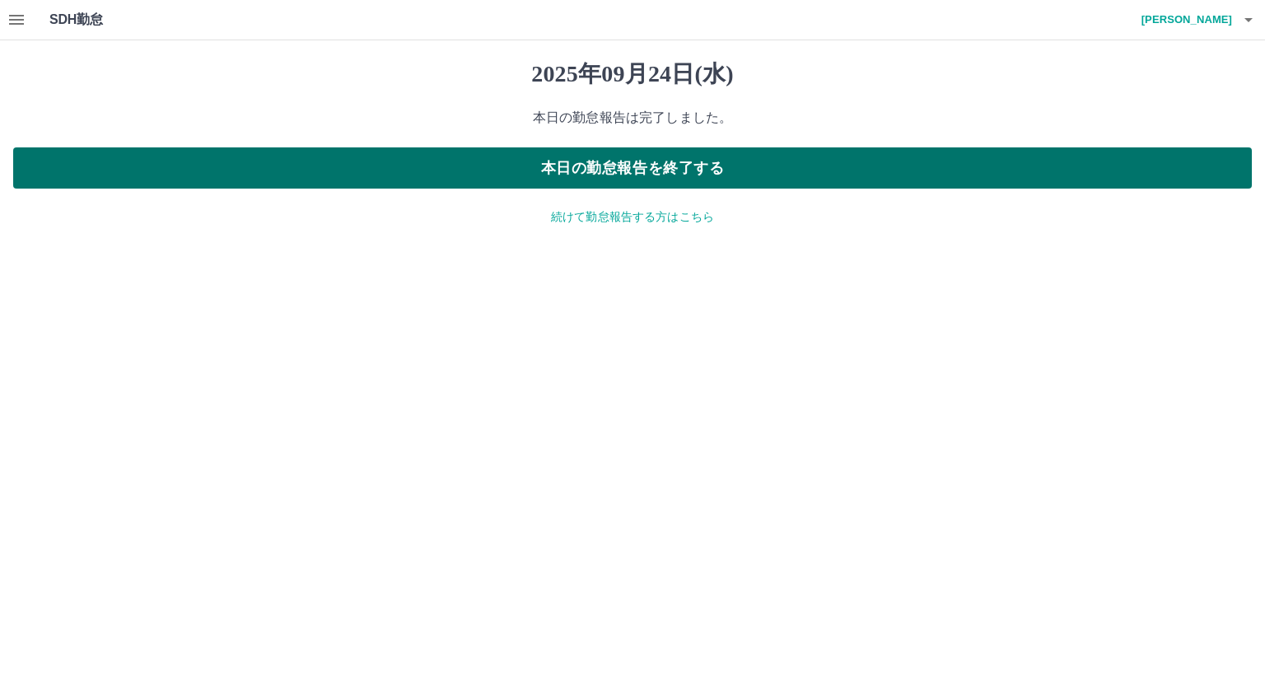
click at [366, 176] on button "本日の勤怠報告を終了する" at bounding box center [632, 167] width 1239 height 41
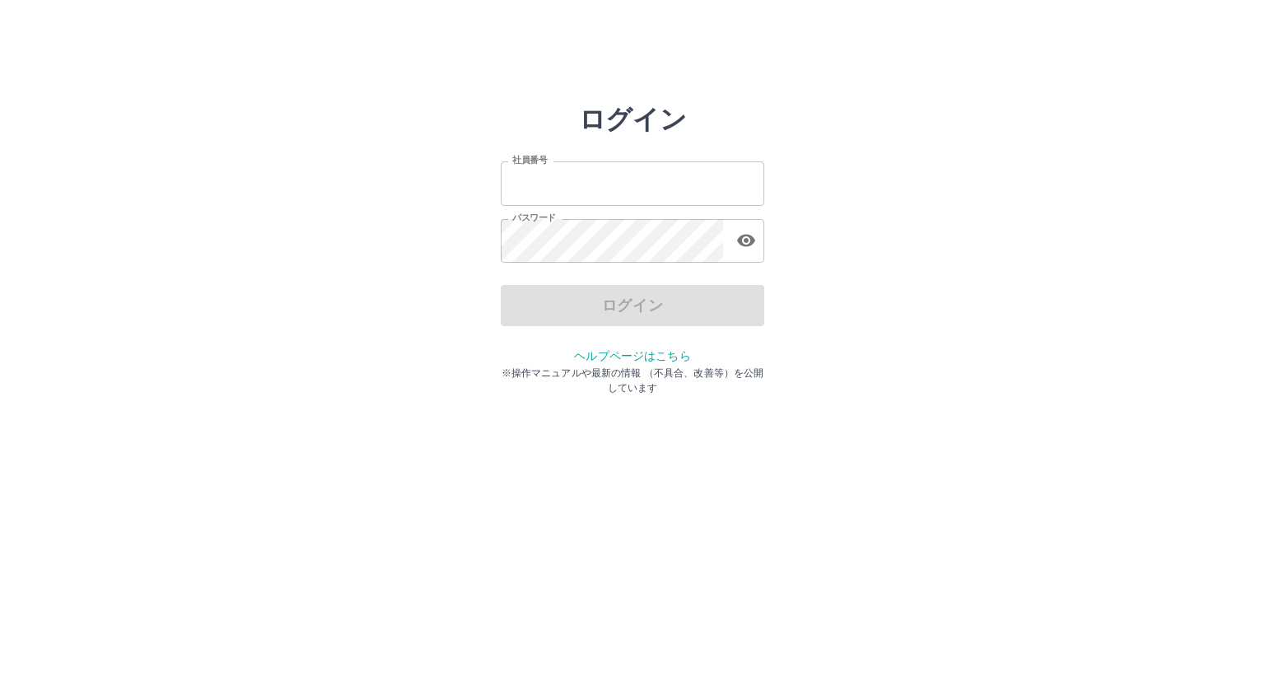
type input "*******"
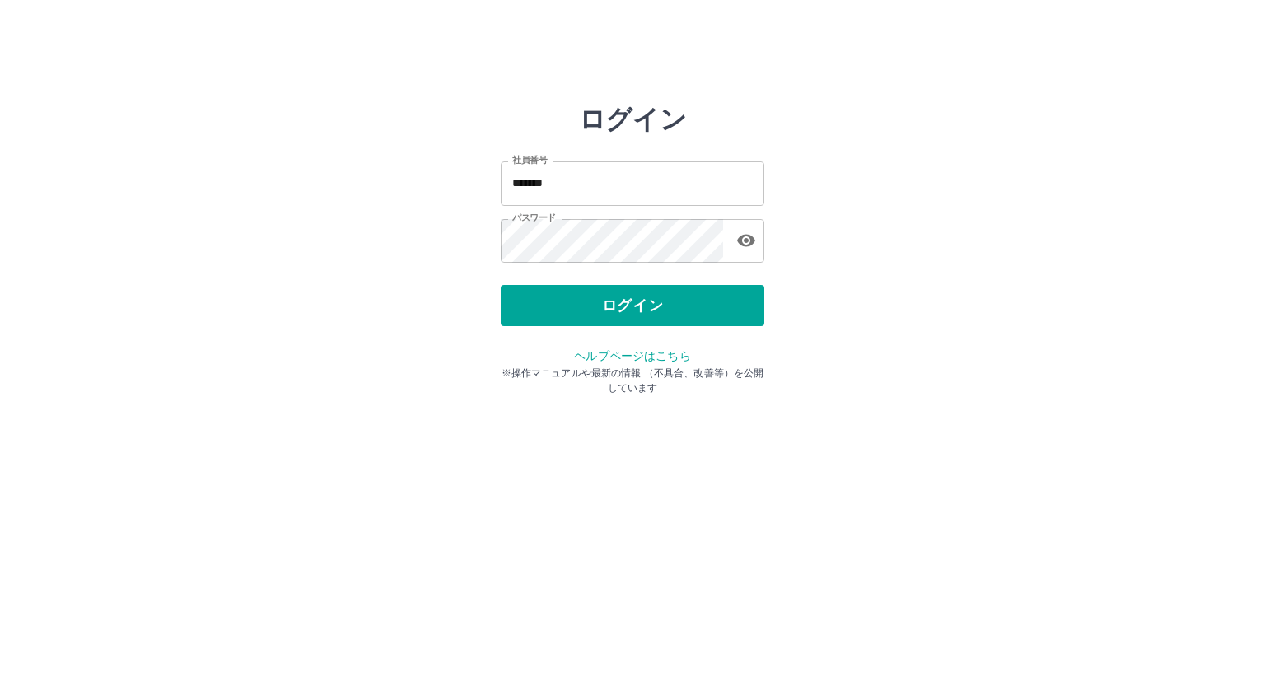
click at [618, 304] on div "ログイン" at bounding box center [633, 305] width 264 height 41
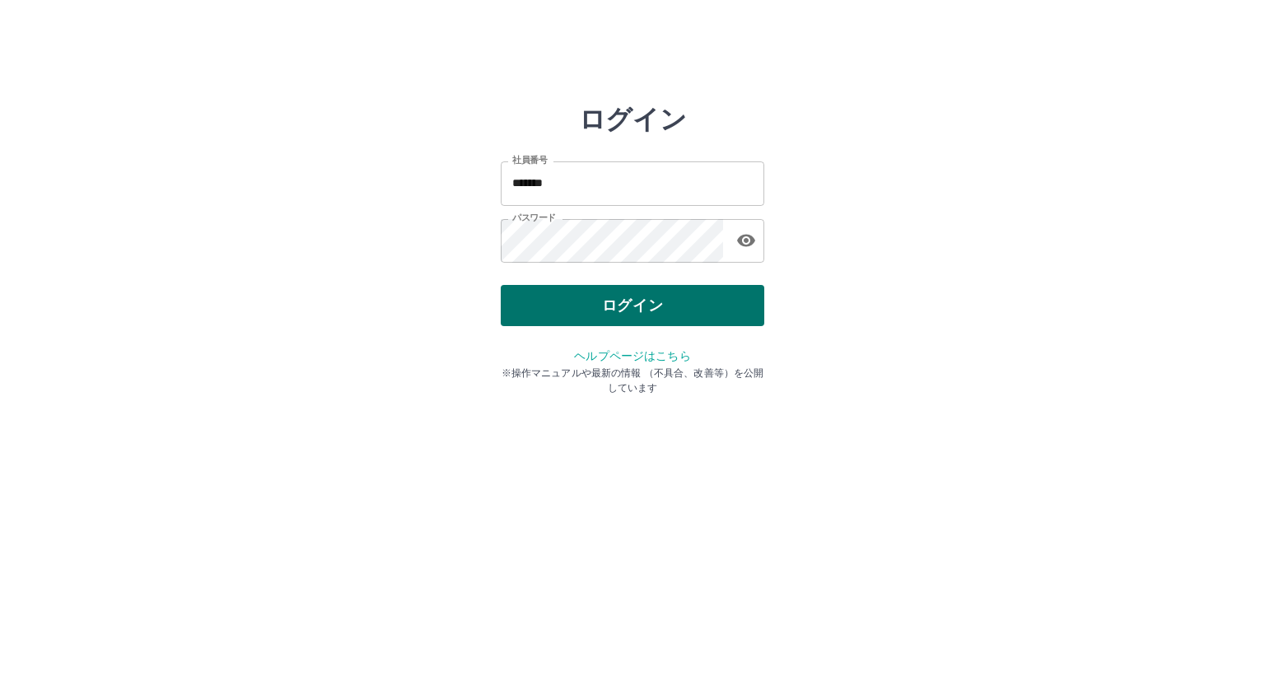
click at [602, 315] on button "ログイン" at bounding box center [633, 305] width 264 height 41
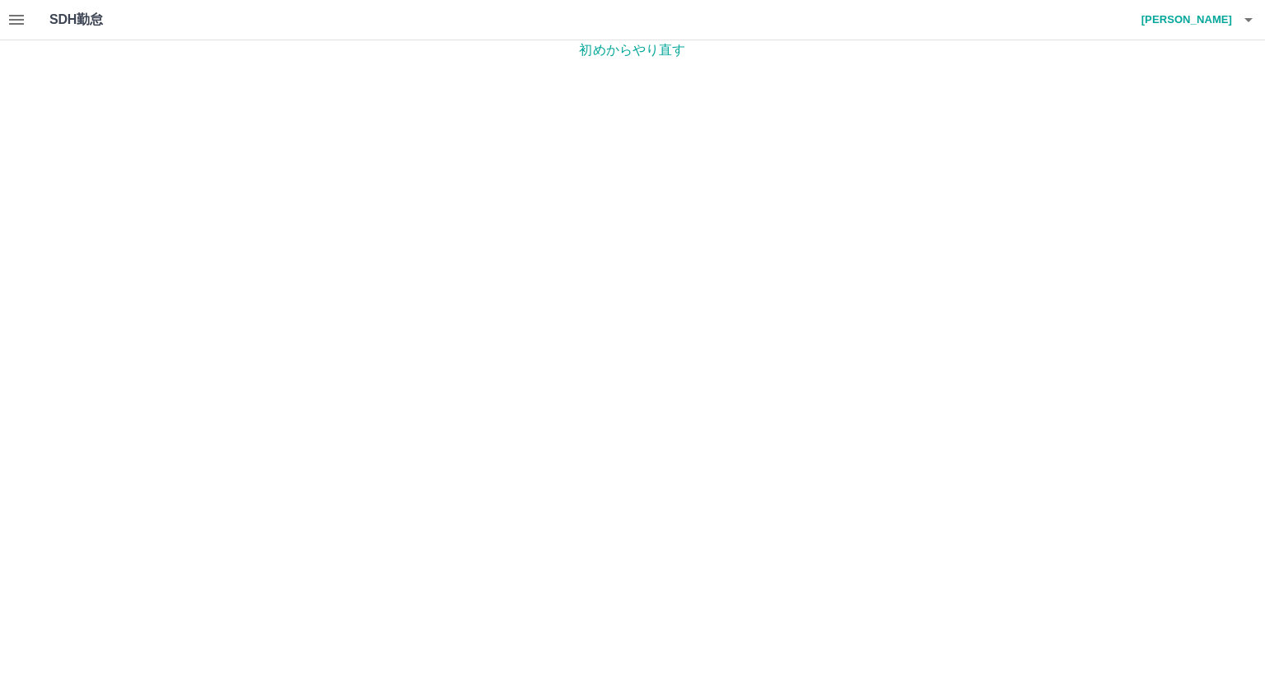
click at [86, 17] on h1 "SDH勤怠" at bounding box center [102, 20] width 107 height 40
click at [616, 53] on p "初めからやり直す" at bounding box center [632, 50] width 1265 height 20
click at [18, 23] on icon "button" at bounding box center [16, 20] width 15 height 10
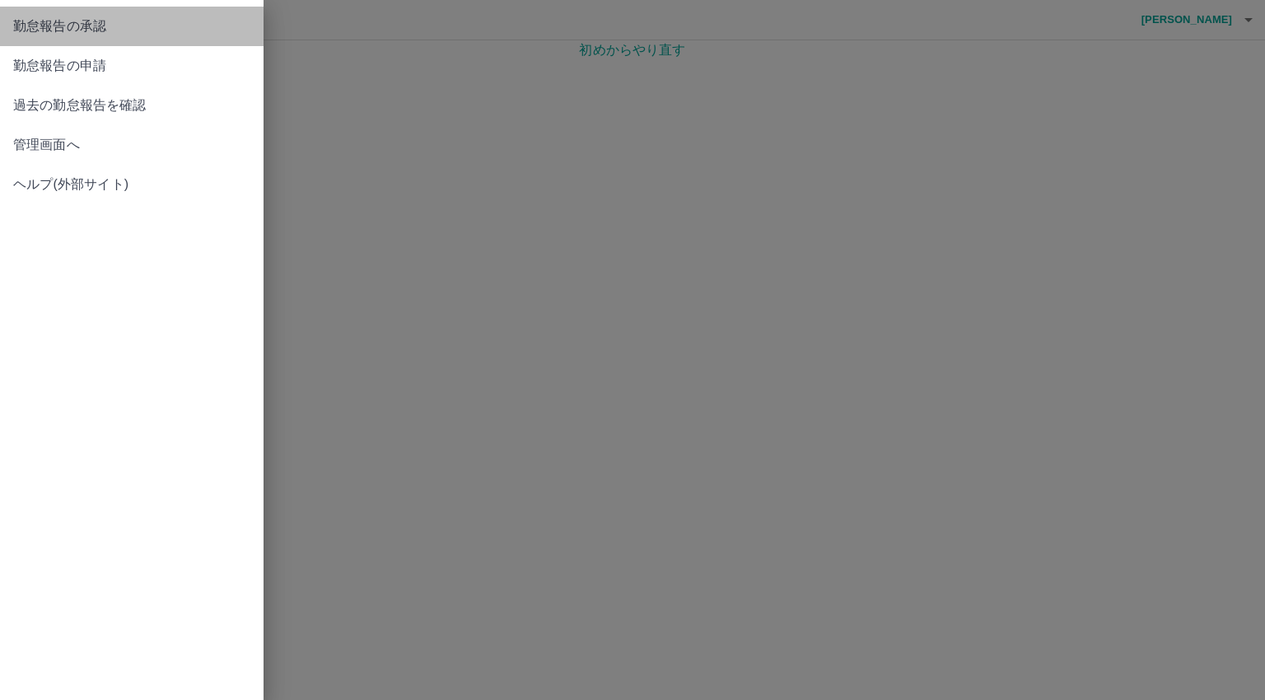
click at [138, 31] on span "勤怠報告の承認" at bounding box center [131, 26] width 237 height 20
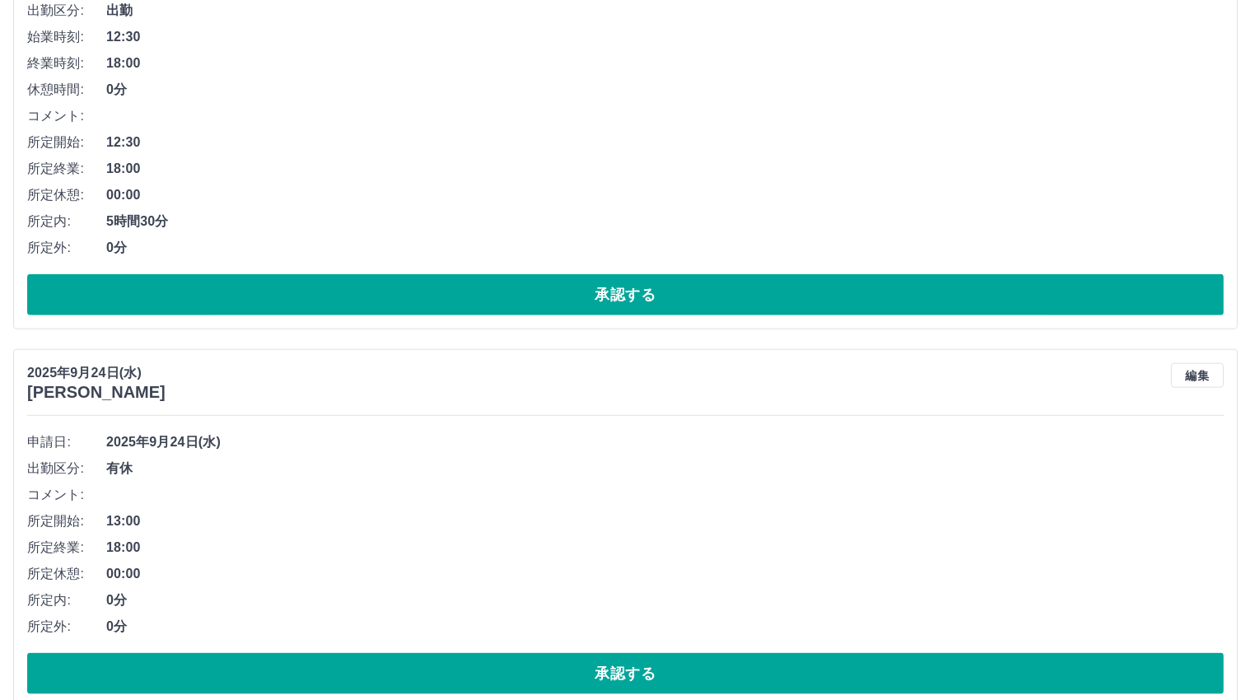
scroll to position [8153, 0]
